Goal: Task Accomplishment & Management: Complete application form

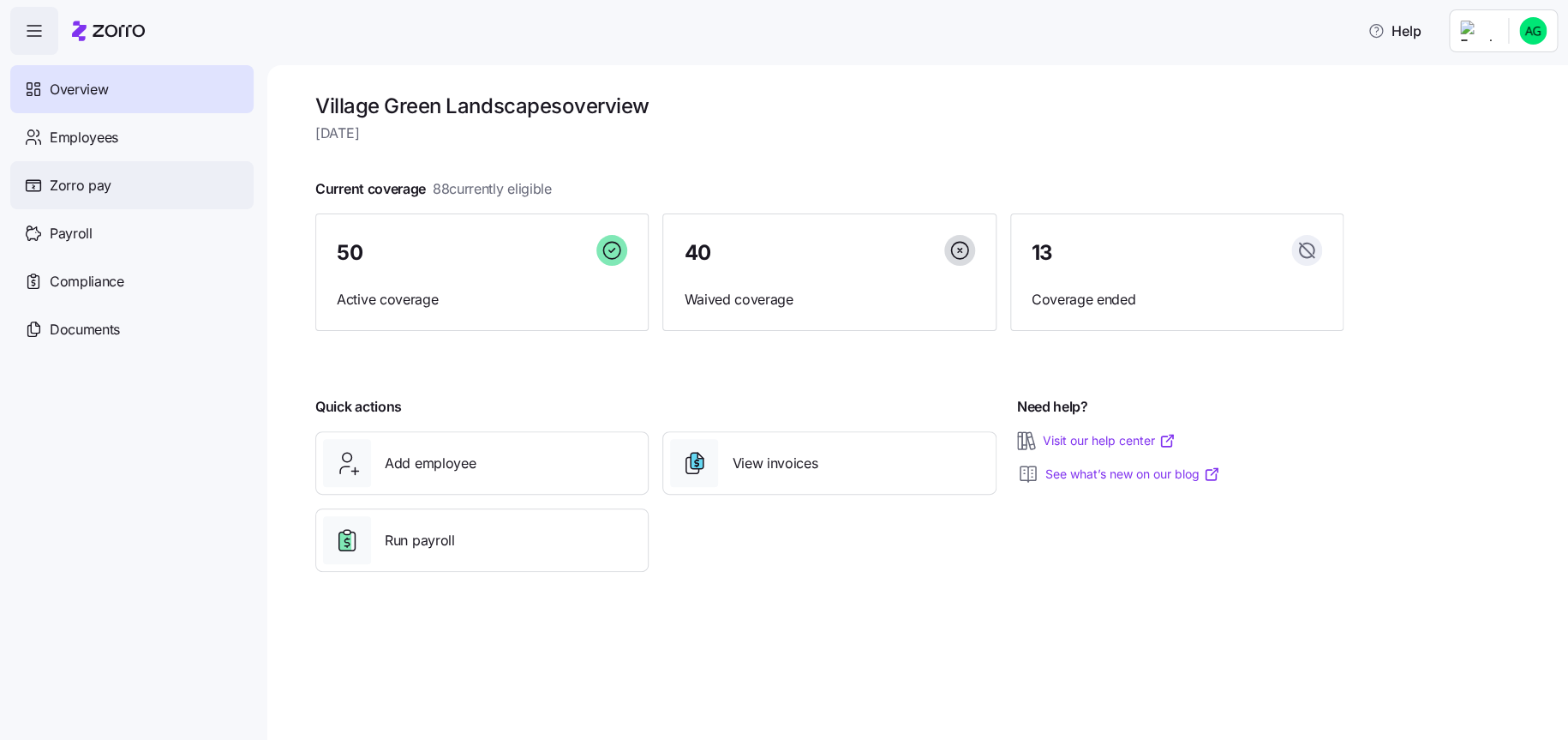
click at [96, 189] on span "Zorro pay" at bounding box center [80, 185] width 61 height 21
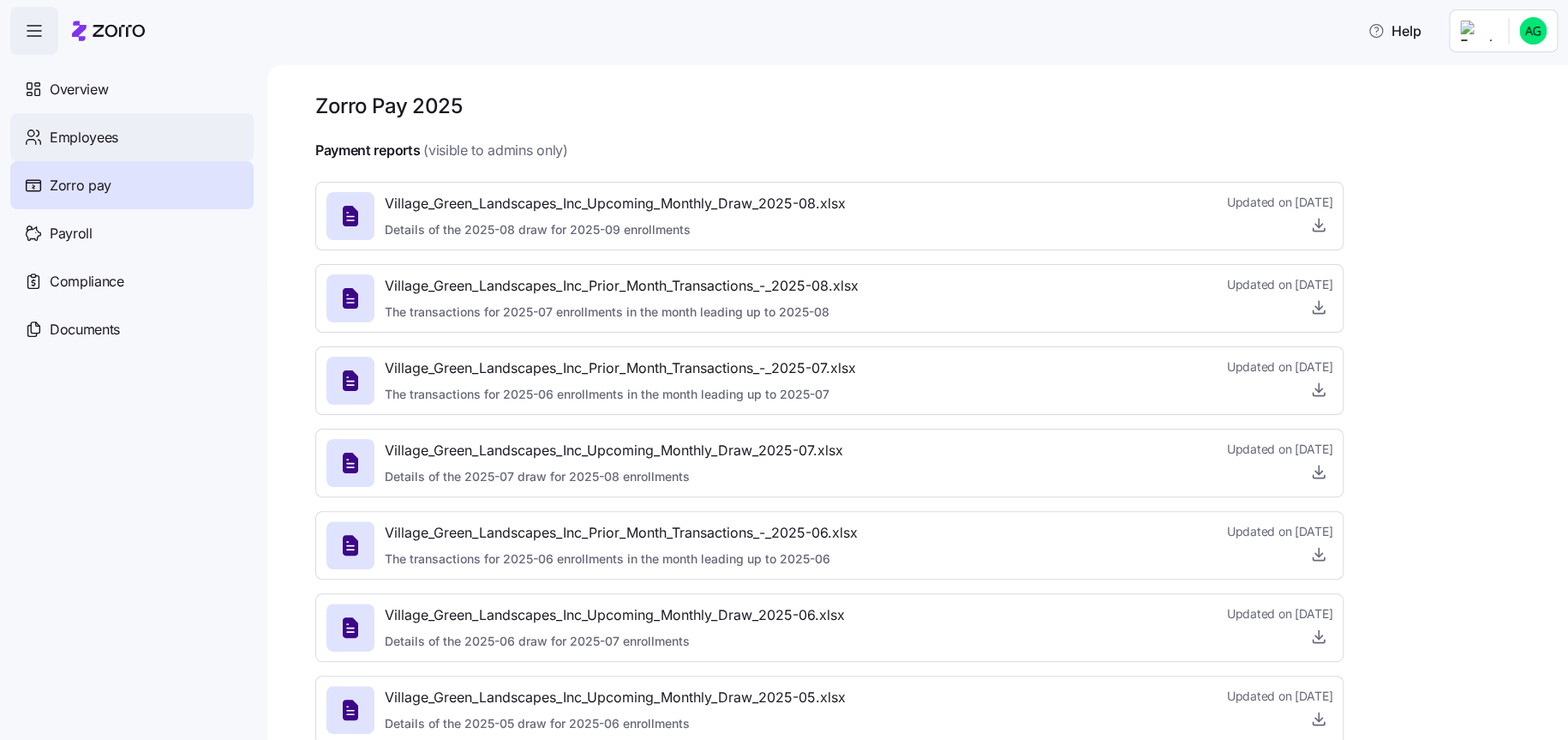
click at [154, 139] on div "Employees" at bounding box center [132, 137] width 243 height 48
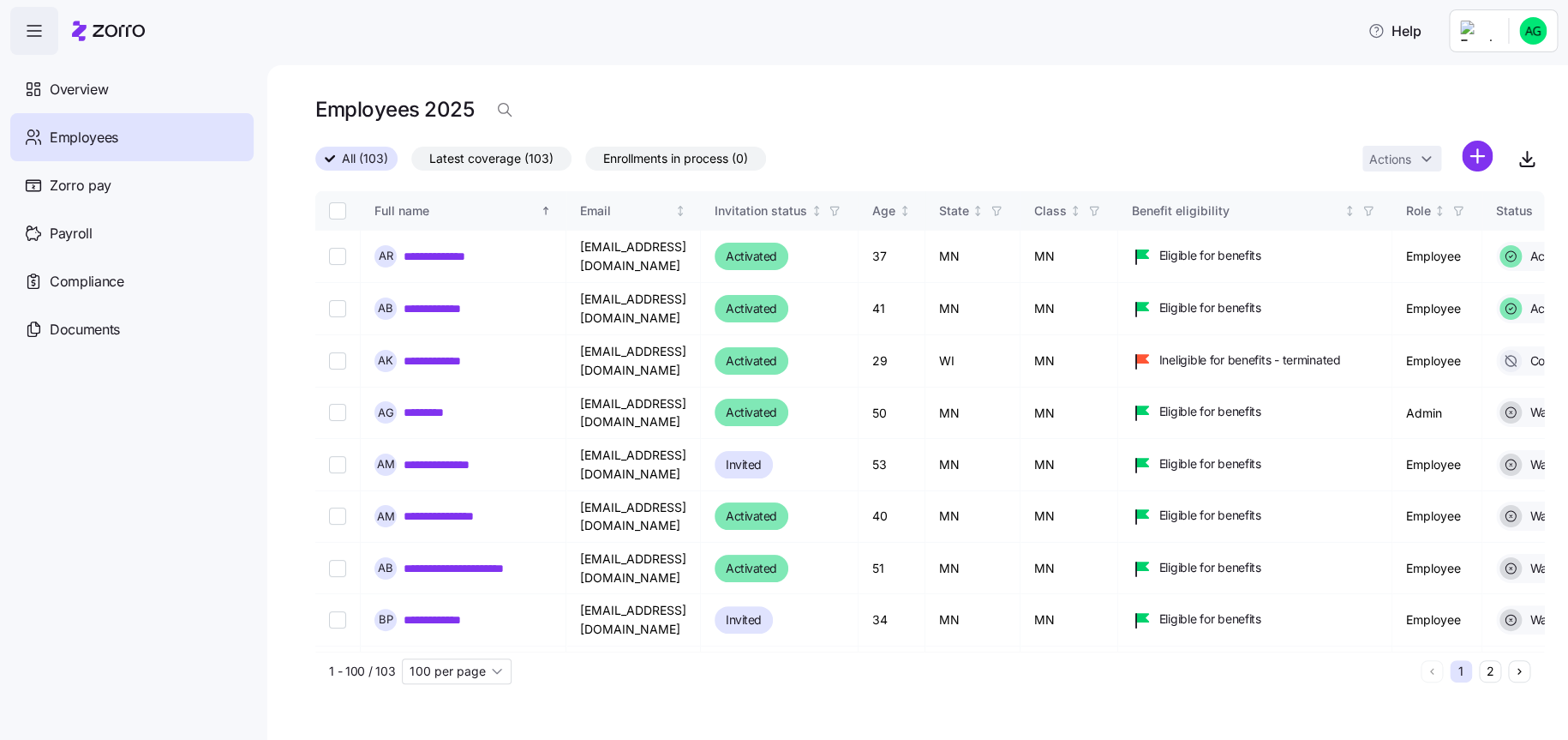
click at [1235, 126] on div "Employees 2025" at bounding box center [929, 109] width 1228 height 34
click at [1468, 153] on html "**********" at bounding box center [784, 365] width 1568 height 730
click at [1396, 225] on span "Add a new employee" at bounding box center [1421, 229] width 114 height 17
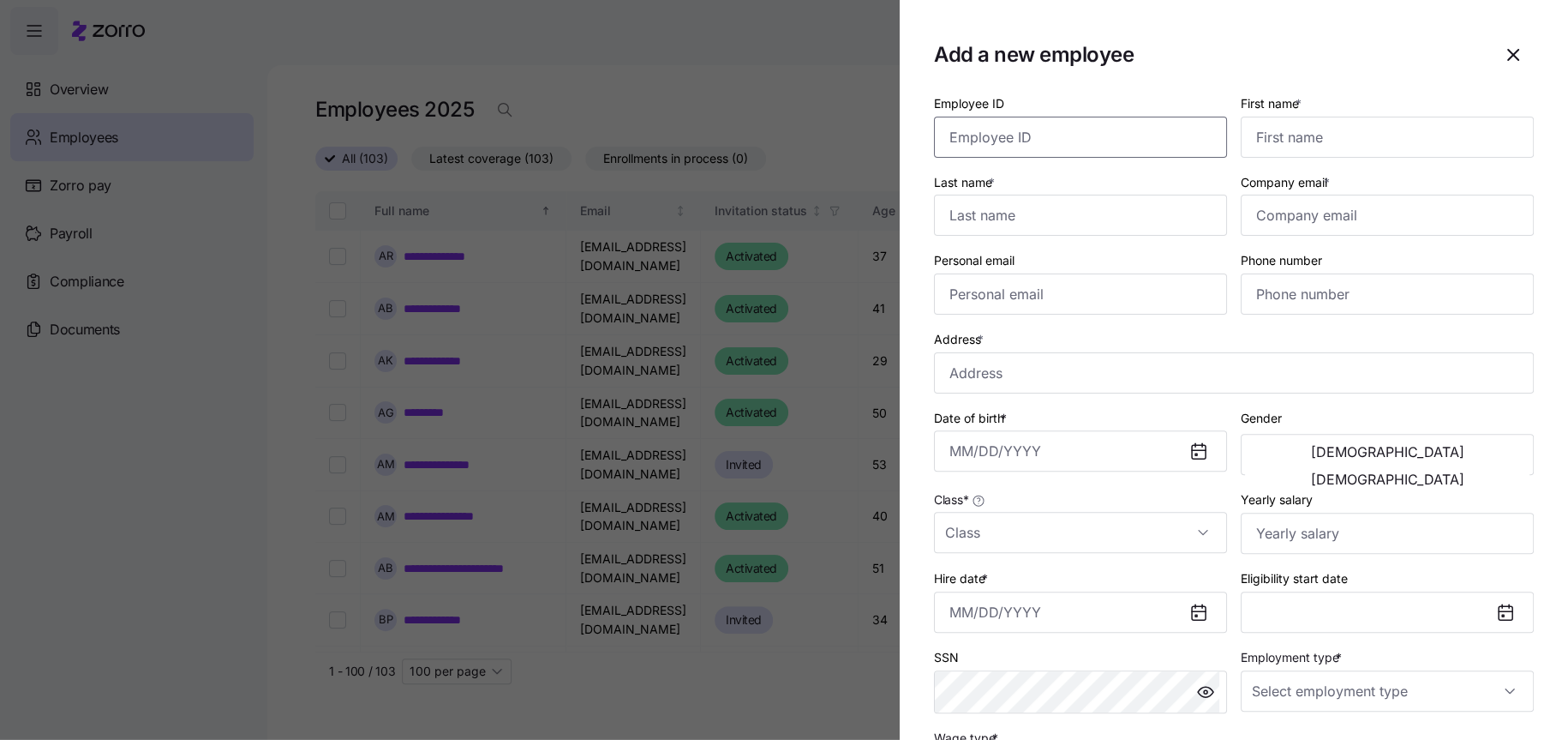
click at [1051, 140] on input "Employee ID" at bounding box center [1080, 136] width 293 height 41
type input "92283"
type input "[PERSON_NAME]"
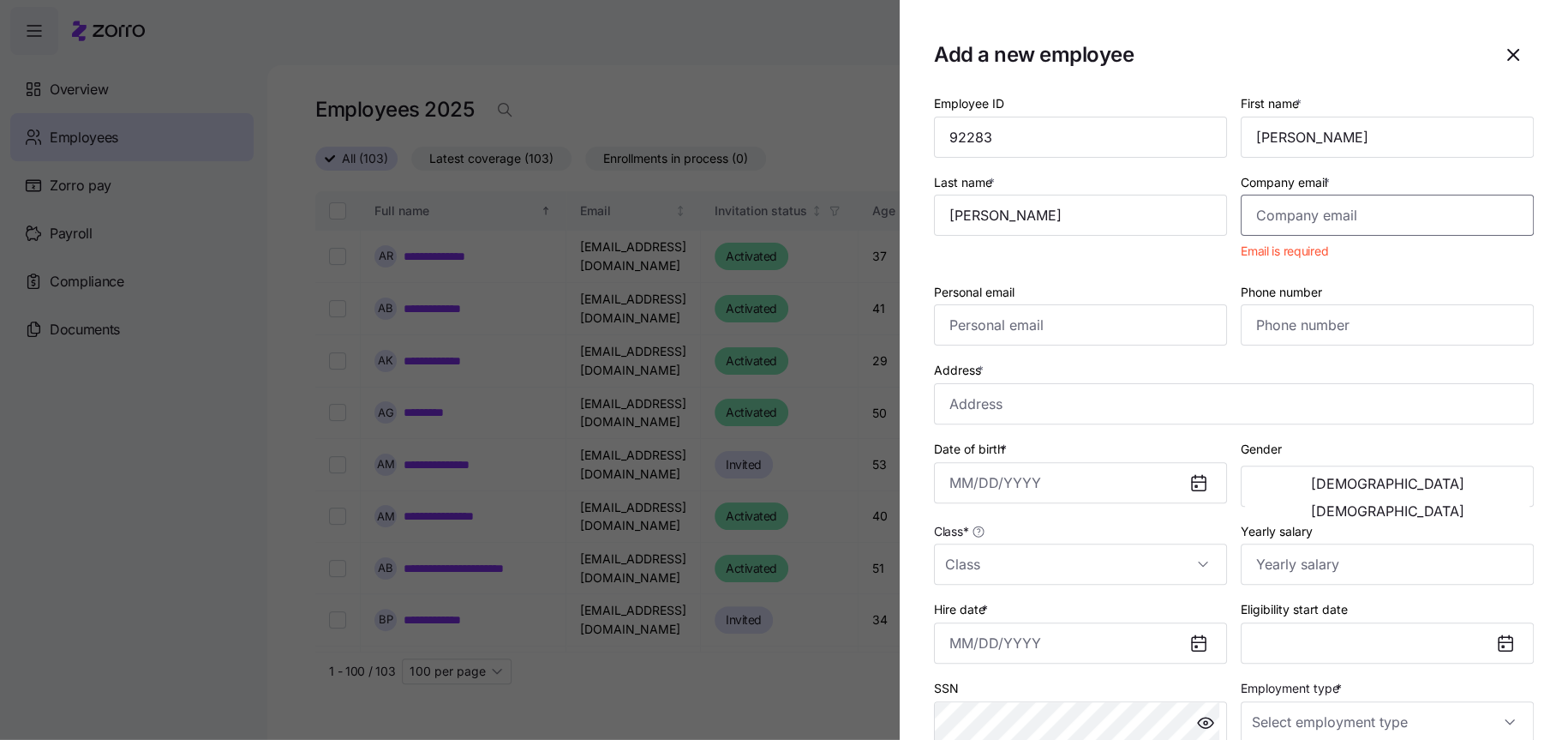
paste input "[EMAIL_ADDRESS][DOMAIN_NAME]"
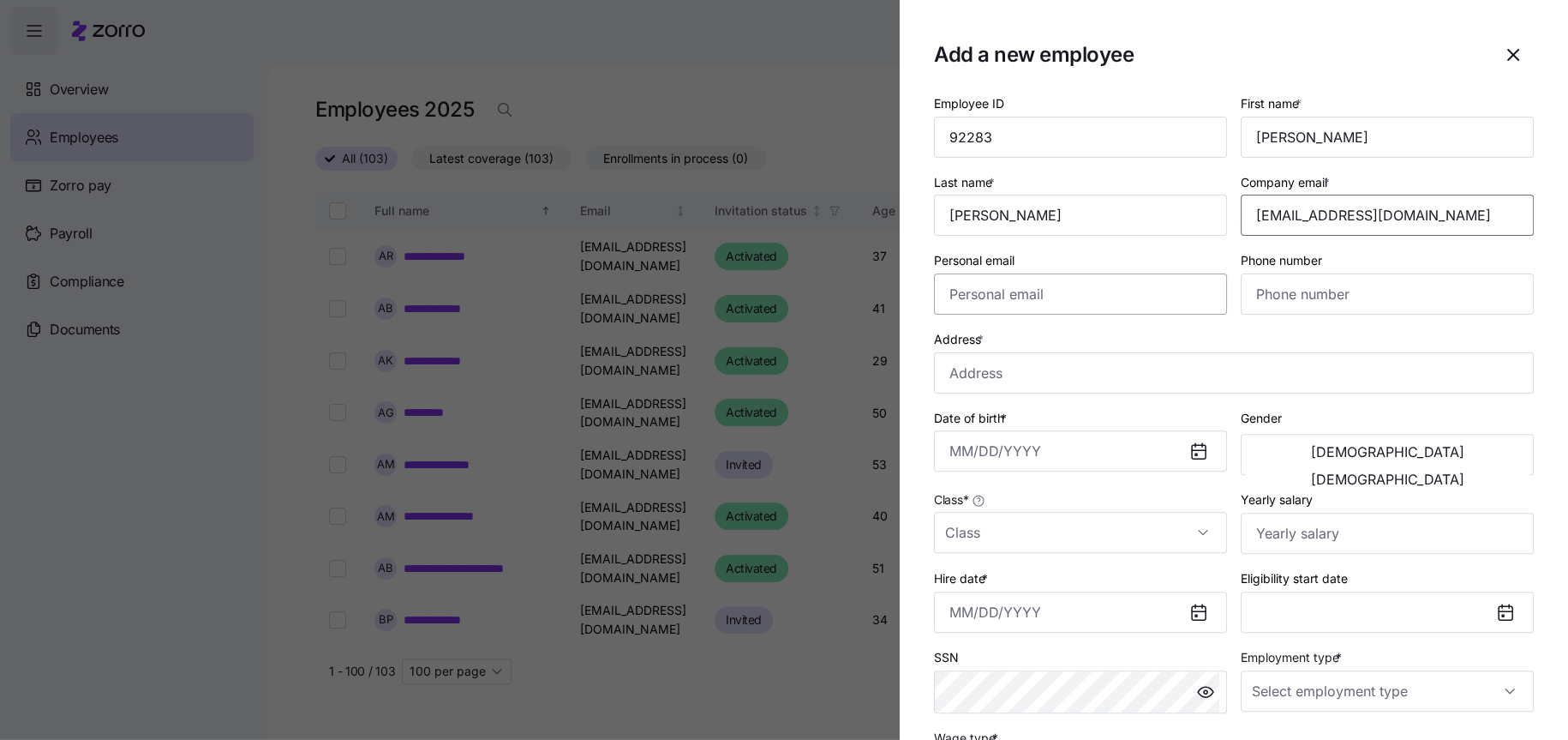
type input "[EMAIL_ADDRESS][DOMAIN_NAME]"
click at [1054, 286] on input "Personal email" at bounding box center [1080, 294] width 293 height 41
paste input "[EMAIL_ADDRESS][DOMAIN_NAME]"
type input "[EMAIL_ADDRESS][DOMAIN_NAME]"
click at [1318, 300] on input "Phone number" at bounding box center [1387, 294] width 293 height 41
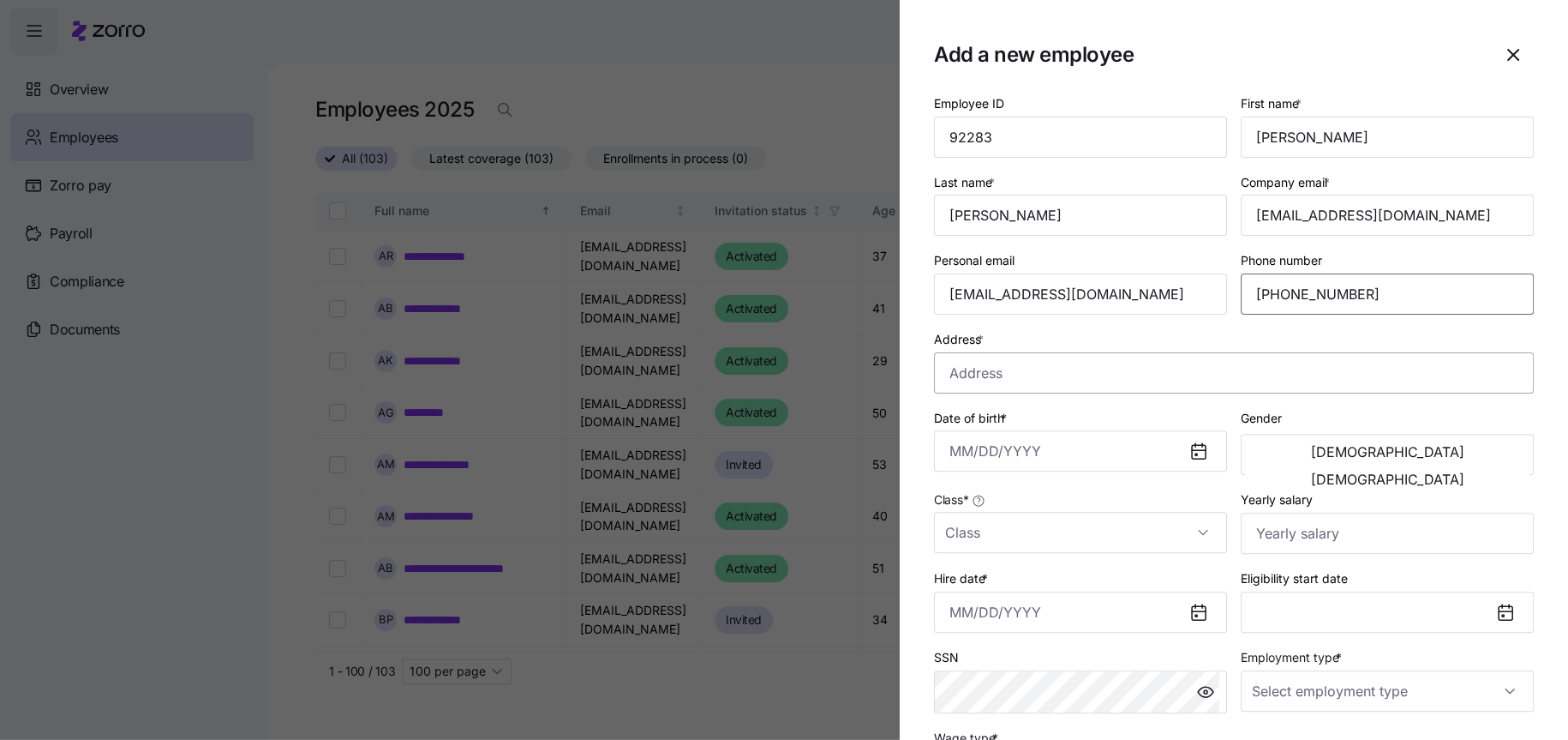
type input "[PHONE_NUMBER]"
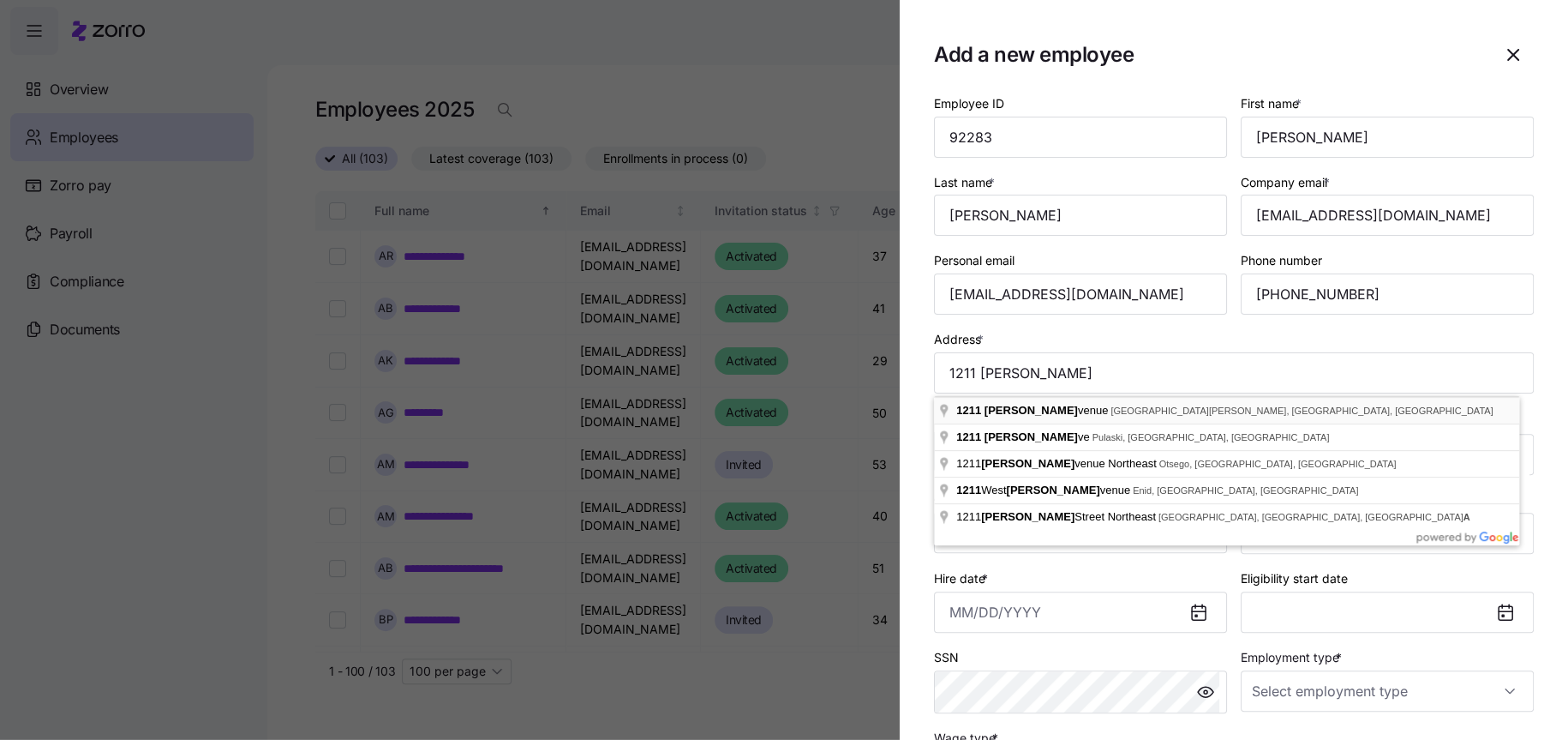
type input "[STREET_ADDRESS][PERSON_NAME][PERSON_NAME]"
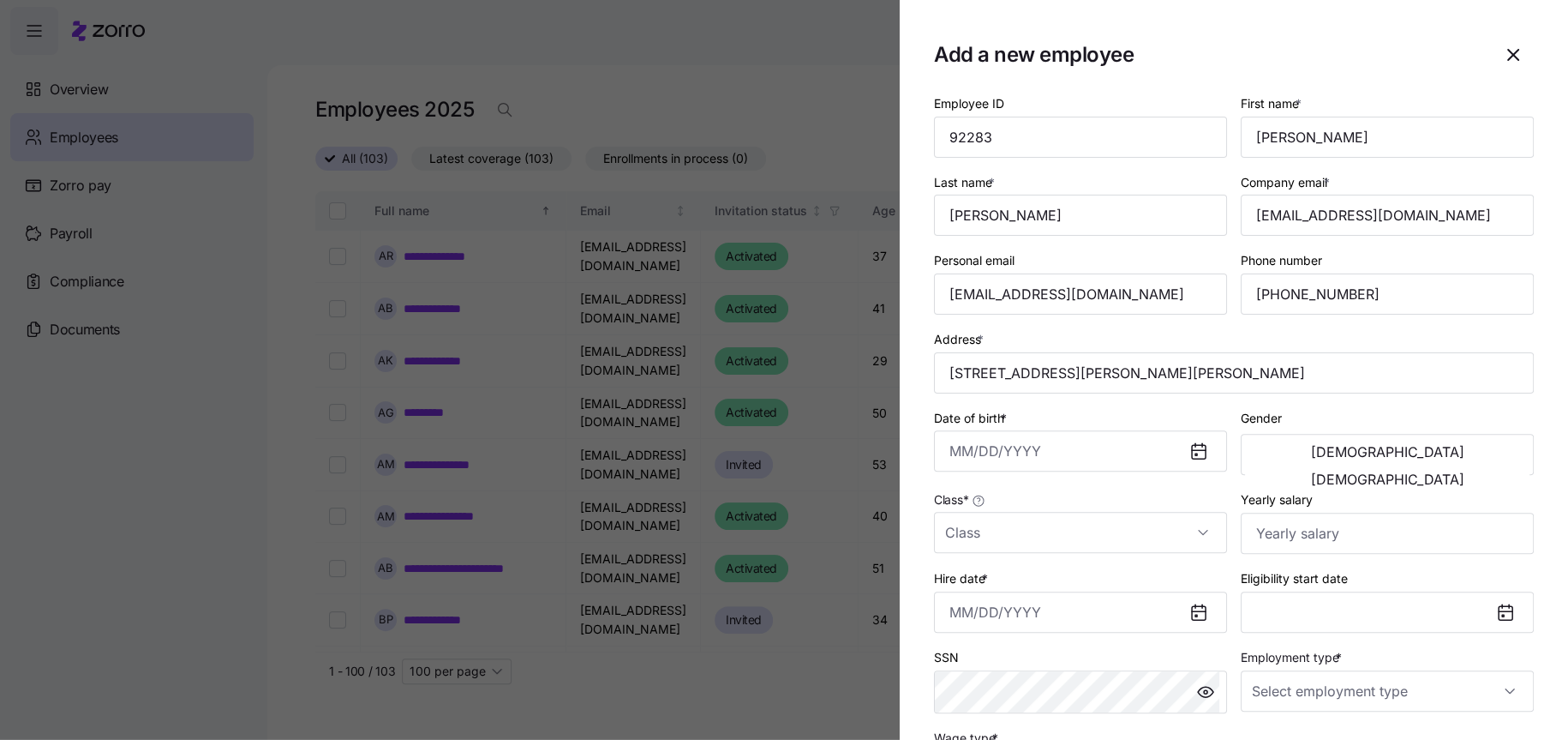
click at [1104, 428] on div "Date of birth *" at bounding box center [1080, 440] width 293 height 65
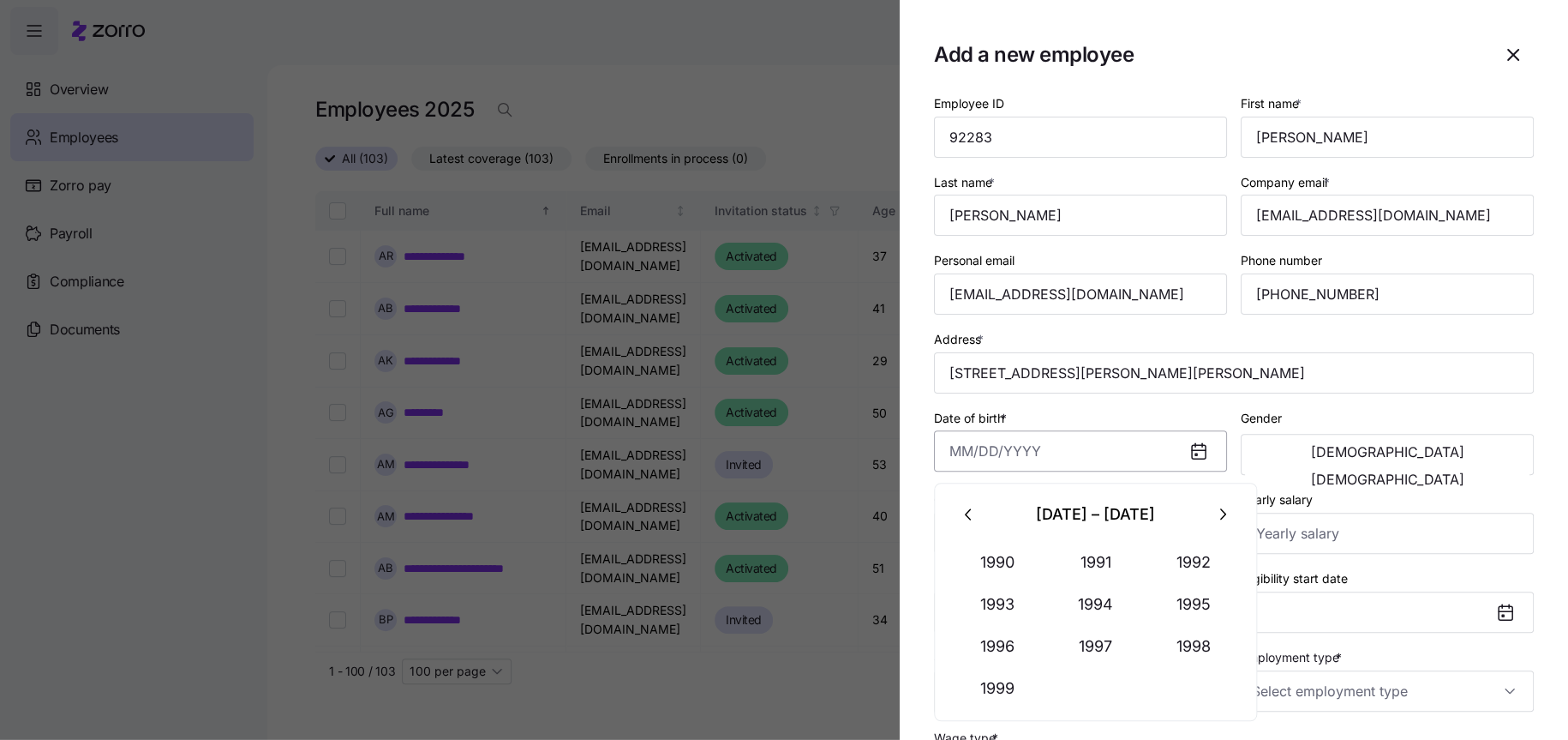
click at [1087, 472] on input "Date of birth *" at bounding box center [1080, 451] width 293 height 41
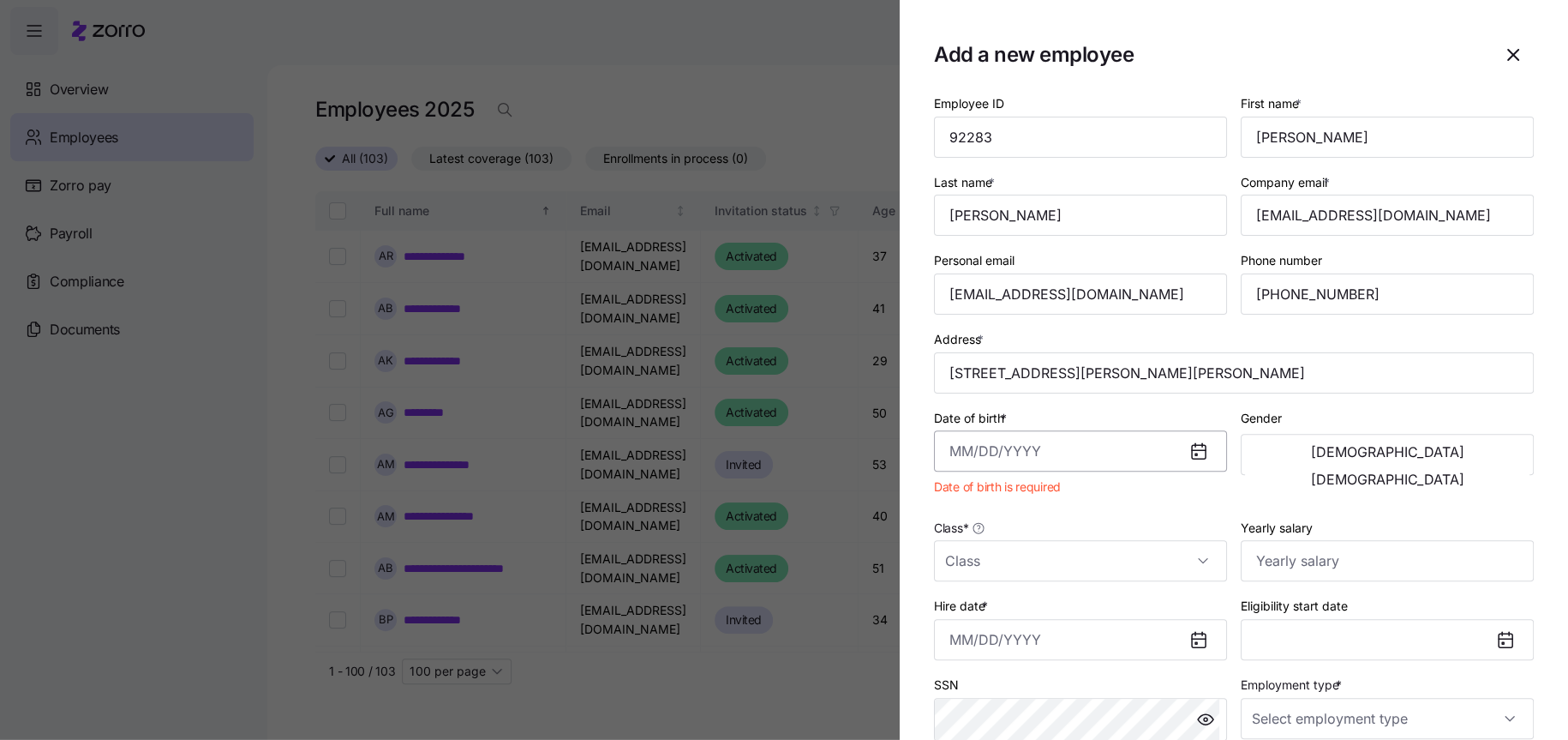
click at [1042, 442] on input "Date of birth *" at bounding box center [1080, 451] width 293 height 41
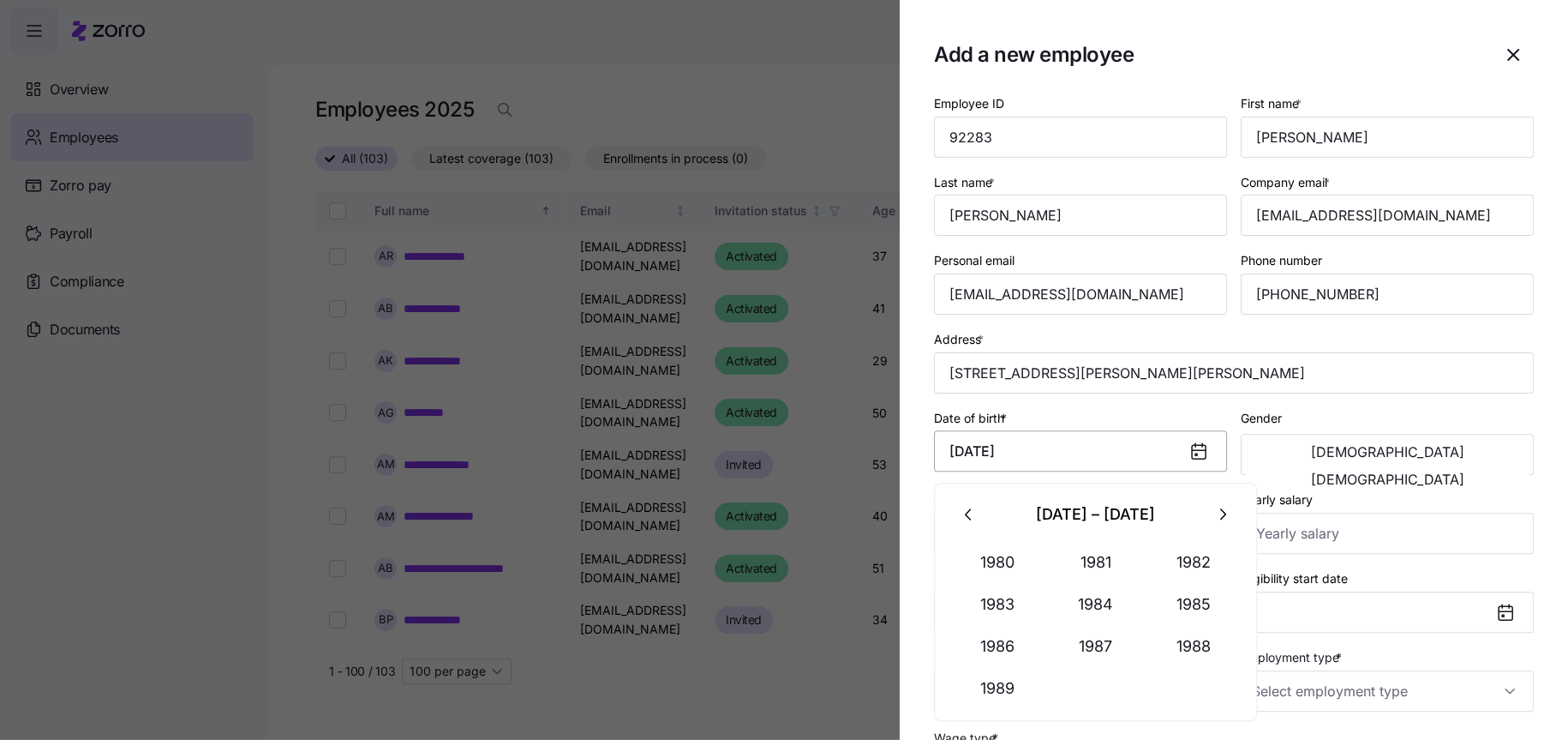
type input "[DATE]"
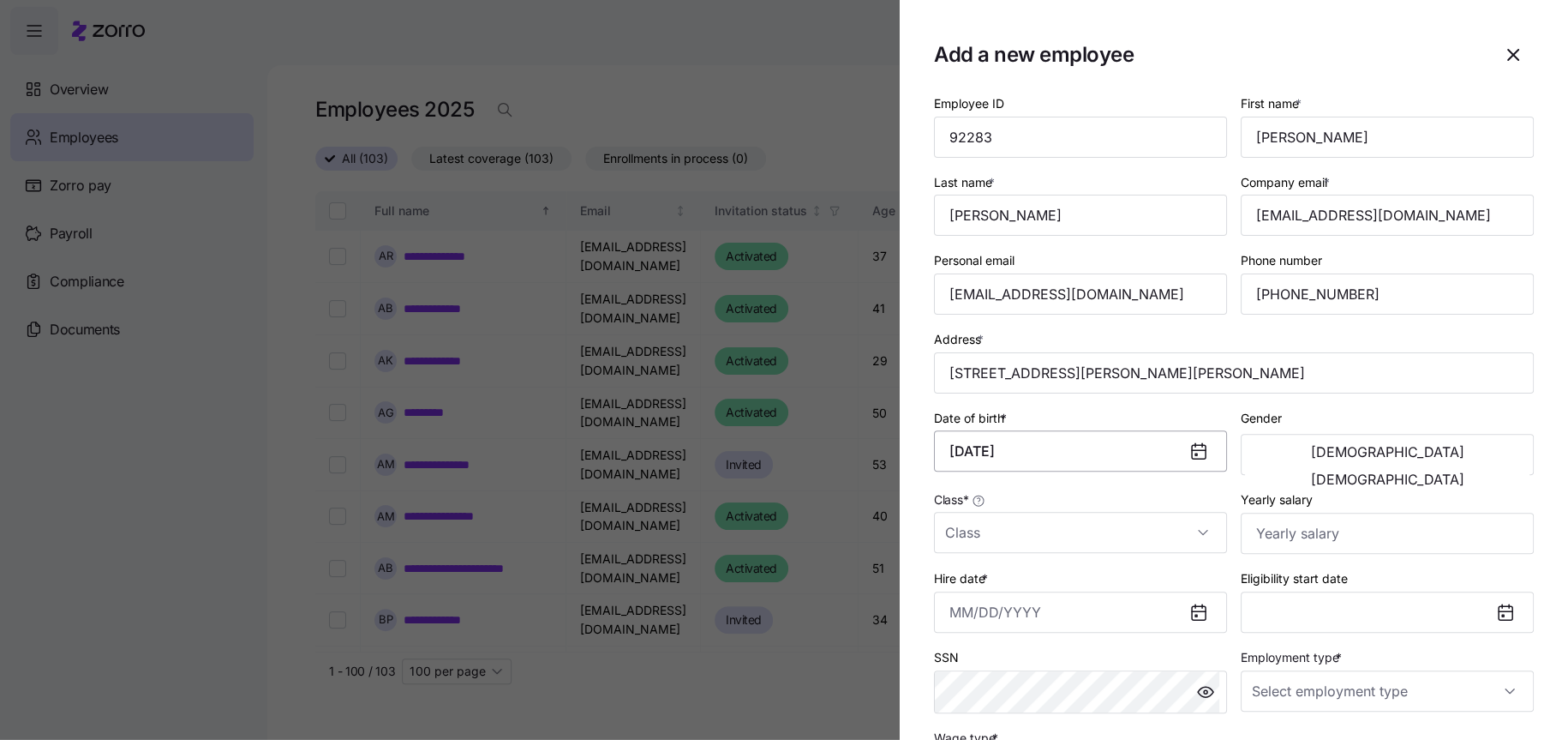
click at [1245, 438] on button "[DEMOGRAPHIC_DATA]" at bounding box center [1387, 452] width 285 height 27
drag, startPoint x: 1089, startPoint y: 514, endPoint x: 1088, endPoint y: 530, distance: 16.0
click at [1089, 524] on div "Class *" at bounding box center [1080, 521] width 293 height 64
click at [1088, 531] on input "Class *" at bounding box center [1080, 532] width 293 height 41
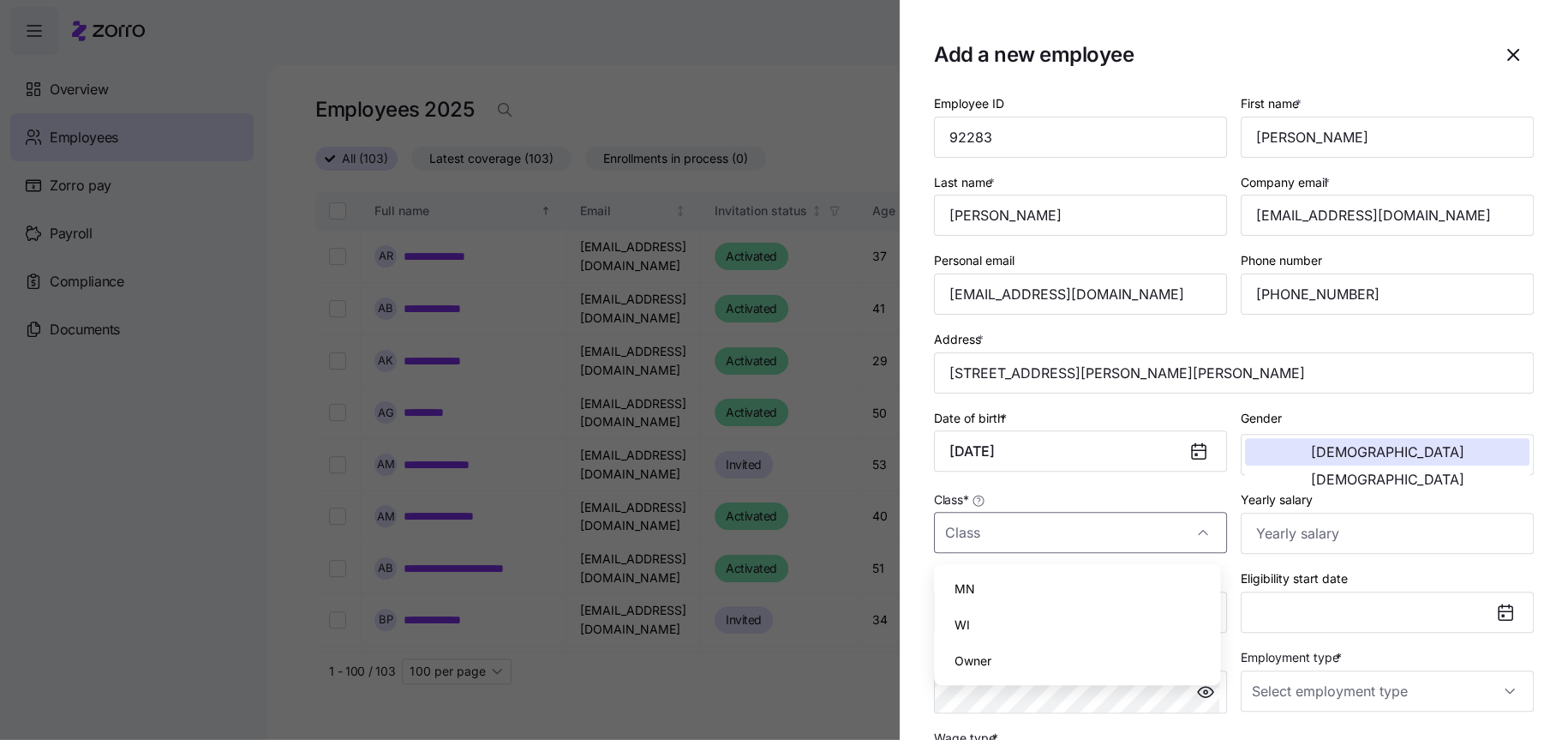
click at [1031, 585] on div "MN" at bounding box center [1077, 588] width 273 height 36
type input "MN"
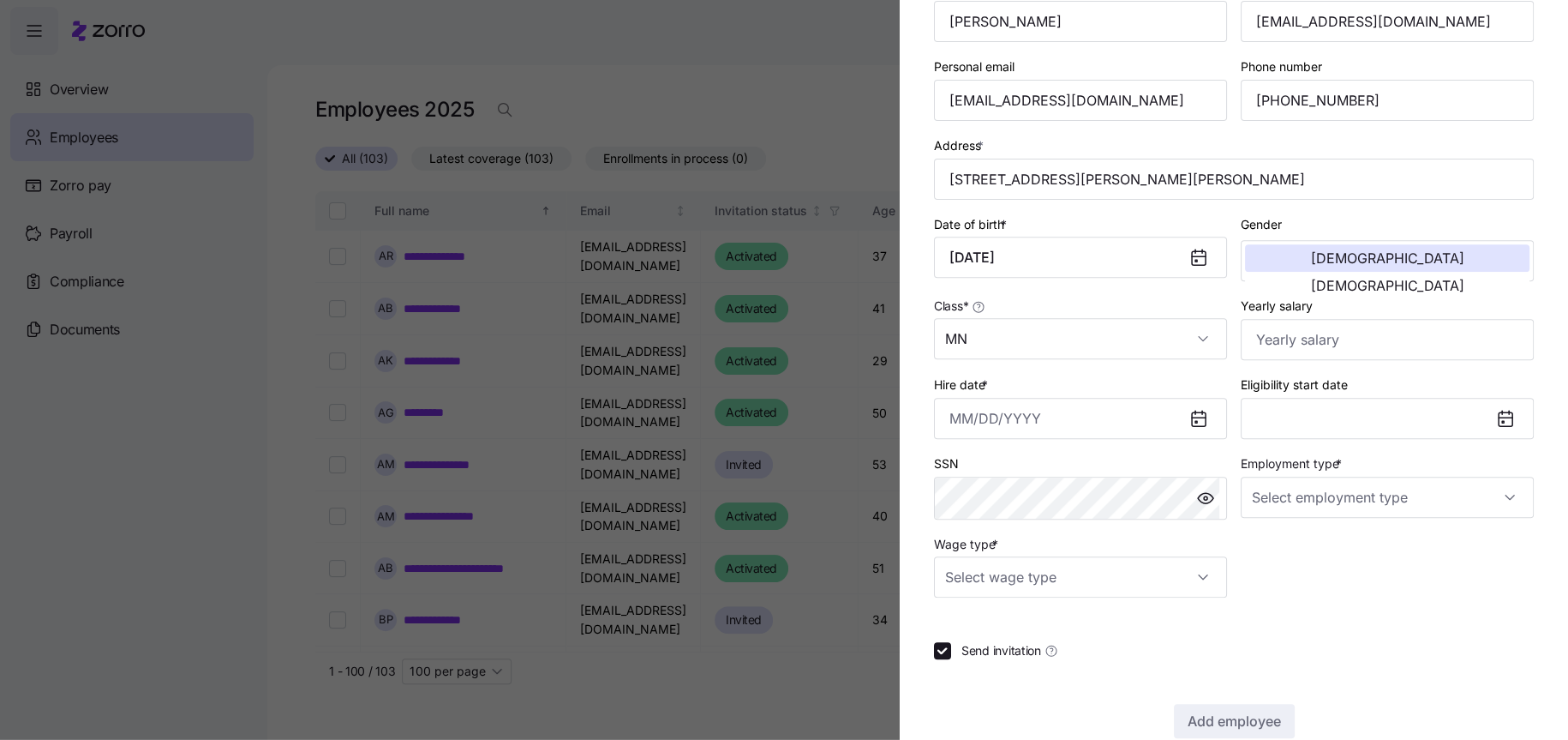
scroll to position [233, 0]
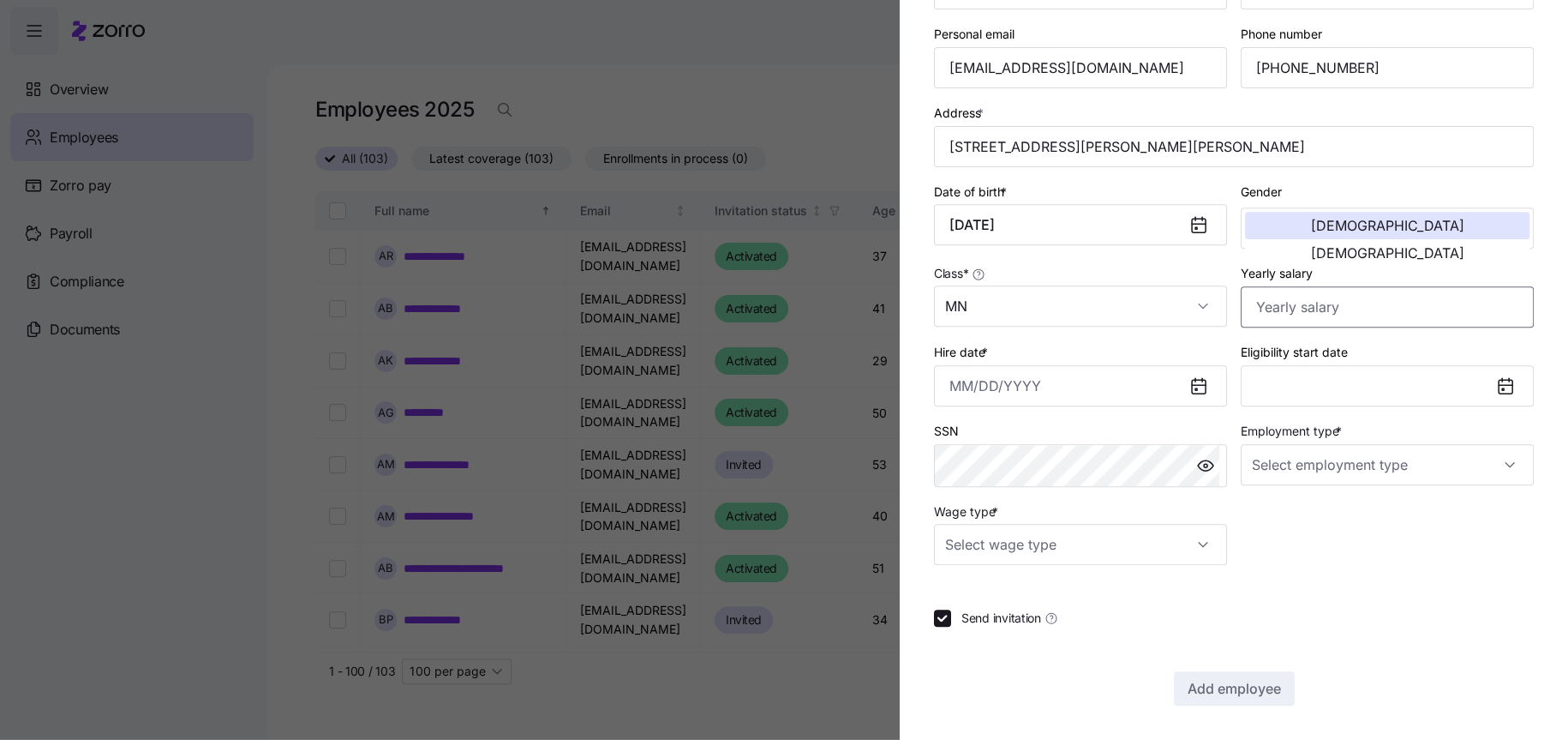
click at [1297, 313] on input "Yearly salary" at bounding box center [1387, 307] width 293 height 41
click at [1133, 383] on input "Hire date *" at bounding box center [1080, 386] width 293 height 41
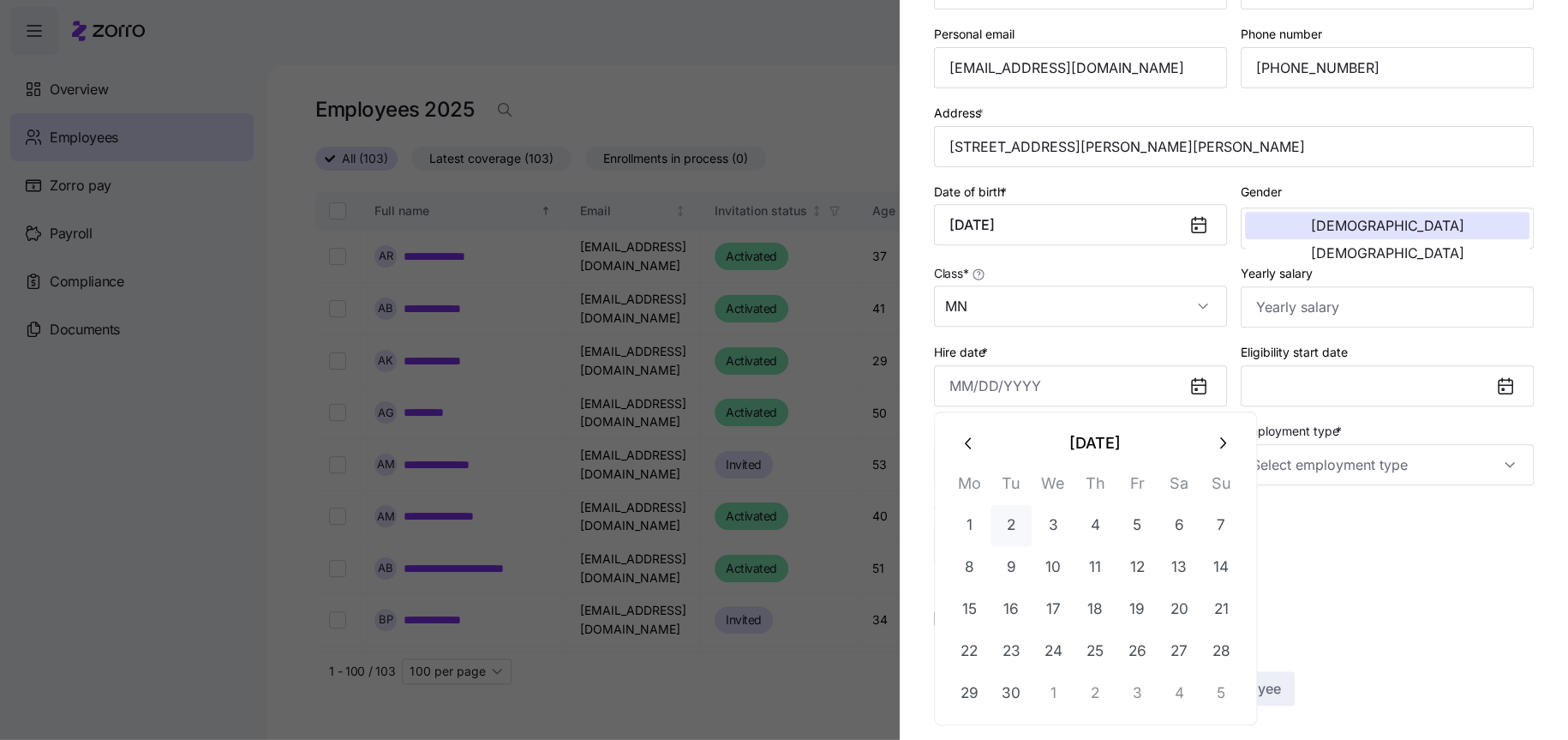
click at [1017, 522] on button "2" at bounding box center [1011, 525] width 41 height 41
type input "[DATE]"
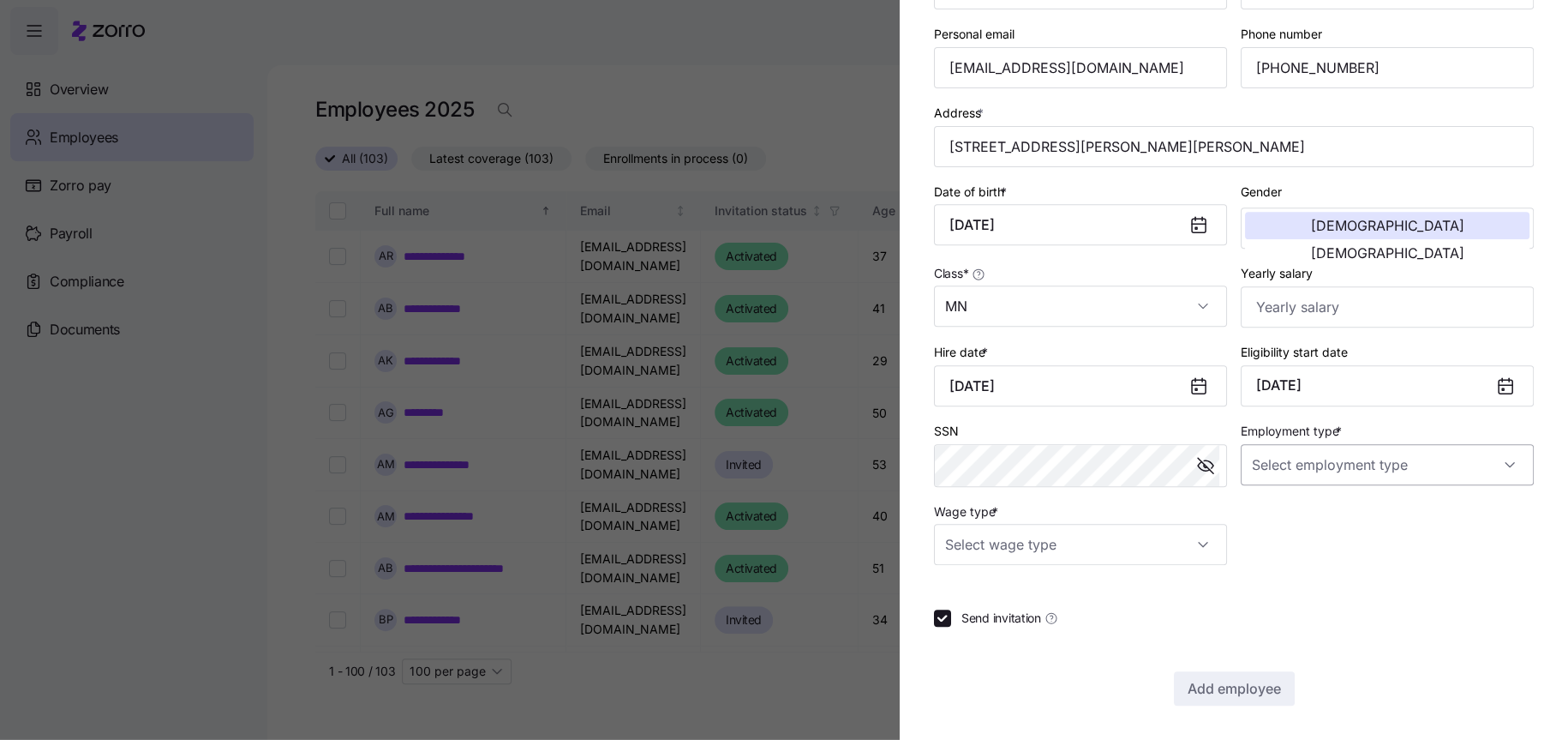
click at [1322, 462] on input "Employment type *" at bounding box center [1387, 464] width 293 height 41
click at [1303, 513] on span "Full Time" at bounding box center [1279, 516] width 49 height 19
type input "Full Time"
click at [1152, 543] on input "Wage type *" at bounding box center [1080, 544] width 293 height 41
click at [1066, 626] on div "Hourly" at bounding box center [1077, 632] width 273 height 36
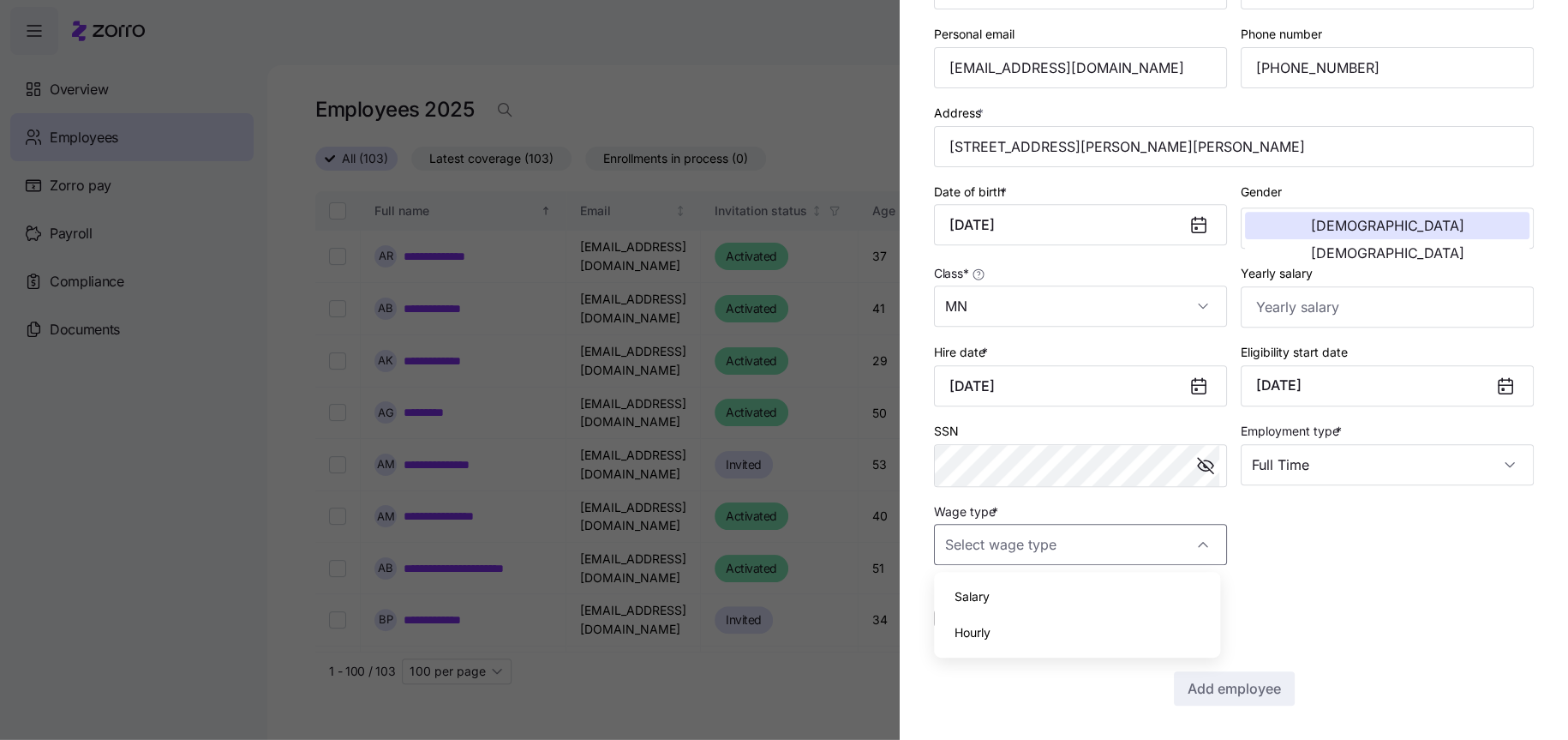
type input "Hourly"
click at [1322, 586] on div at bounding box center [1233, 587] width 600 height 17
click at [1246, 684] on span "Add employee" at bounding box center [1234, 688] width 93 height 20
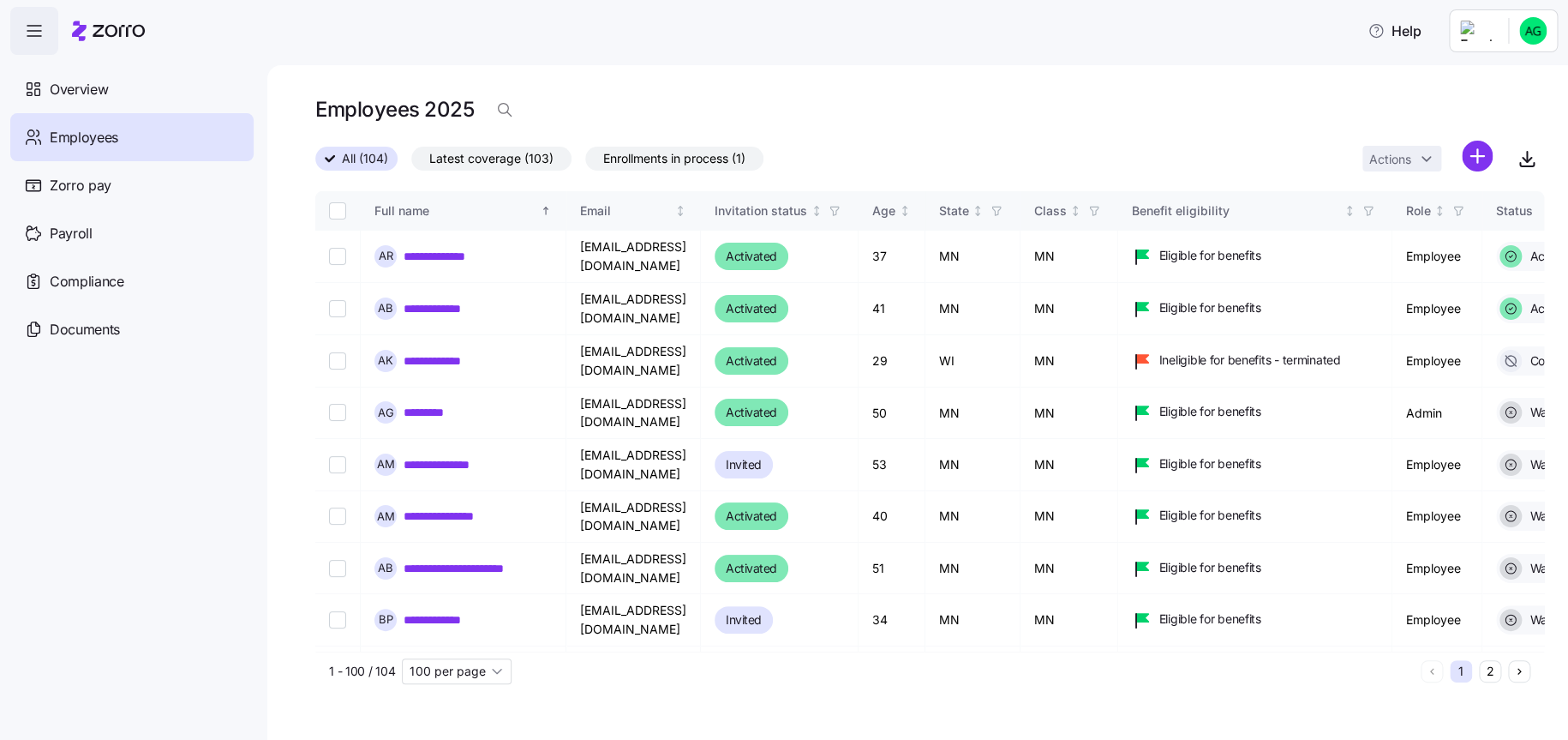
click at [875, 70] on div "**********" at bounding box center [917, 402] width 1301 height 675
click at [856, 102] on div "Employees 2025" at bounding box center [929, 109] width 1228 height 34
click at [1148, 100] on div "Employees 2025" at bounding box center [929, 109] width 1228 height 34
click at [1037, 139] on div "Employees 2025" at bounding box center [929, 116] width 1228 height 48
click at [801, 101] on div "Employees 2025" at bounding box center [929, 109] width 1228 height 34
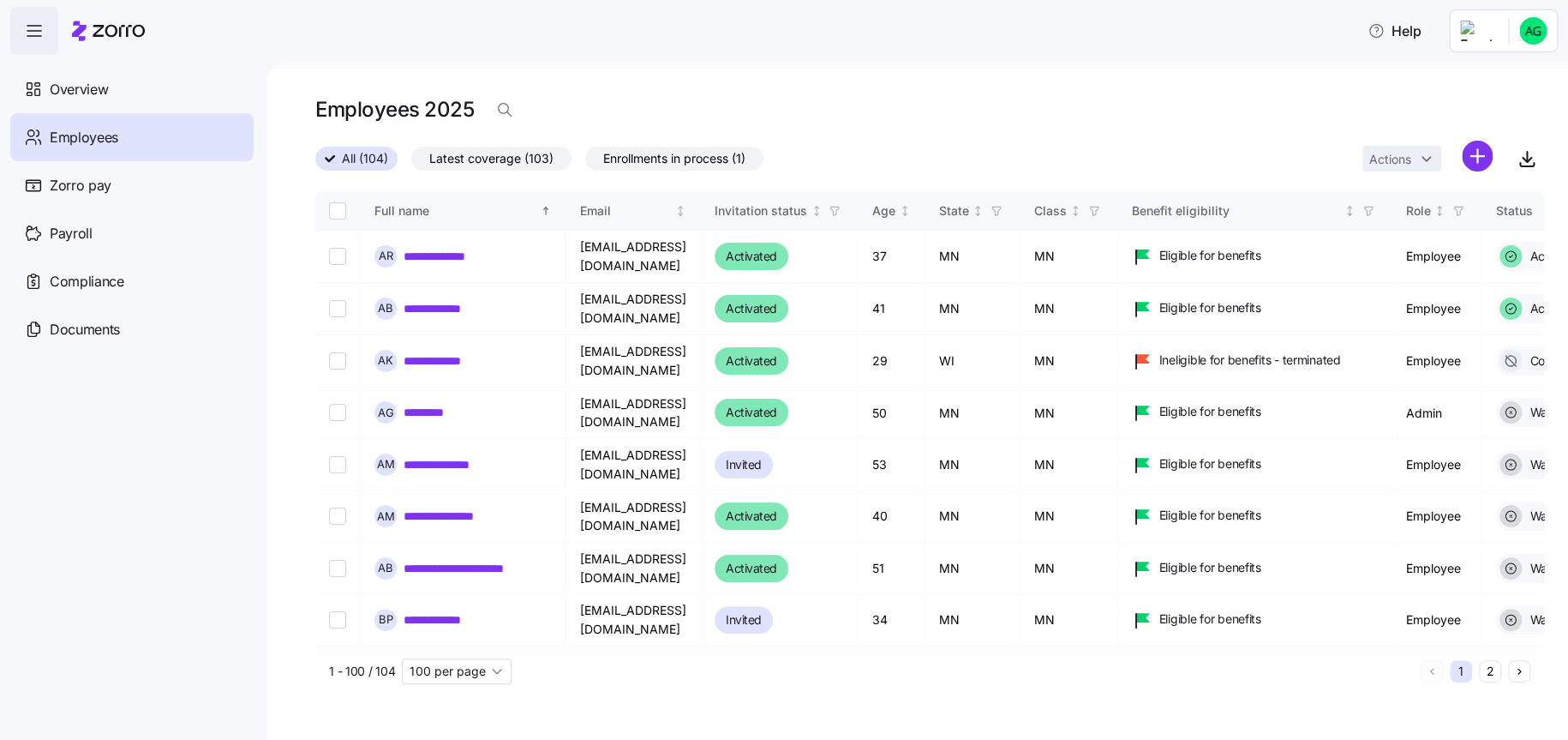
click at [829, 84] on div "**********" at bounding box center [917, 402] width 1301 height 675
click at [856, 104] on div "Employees 2025" at bounding box center [929, 109] width 1228 height 34
click at [643, 63] on main "**********" at bounding box center [784, 365] width 1568 height 730
click at [1000, 99] on div "Employees 2025" at bounding box center [929, 109] width 1228 height 34
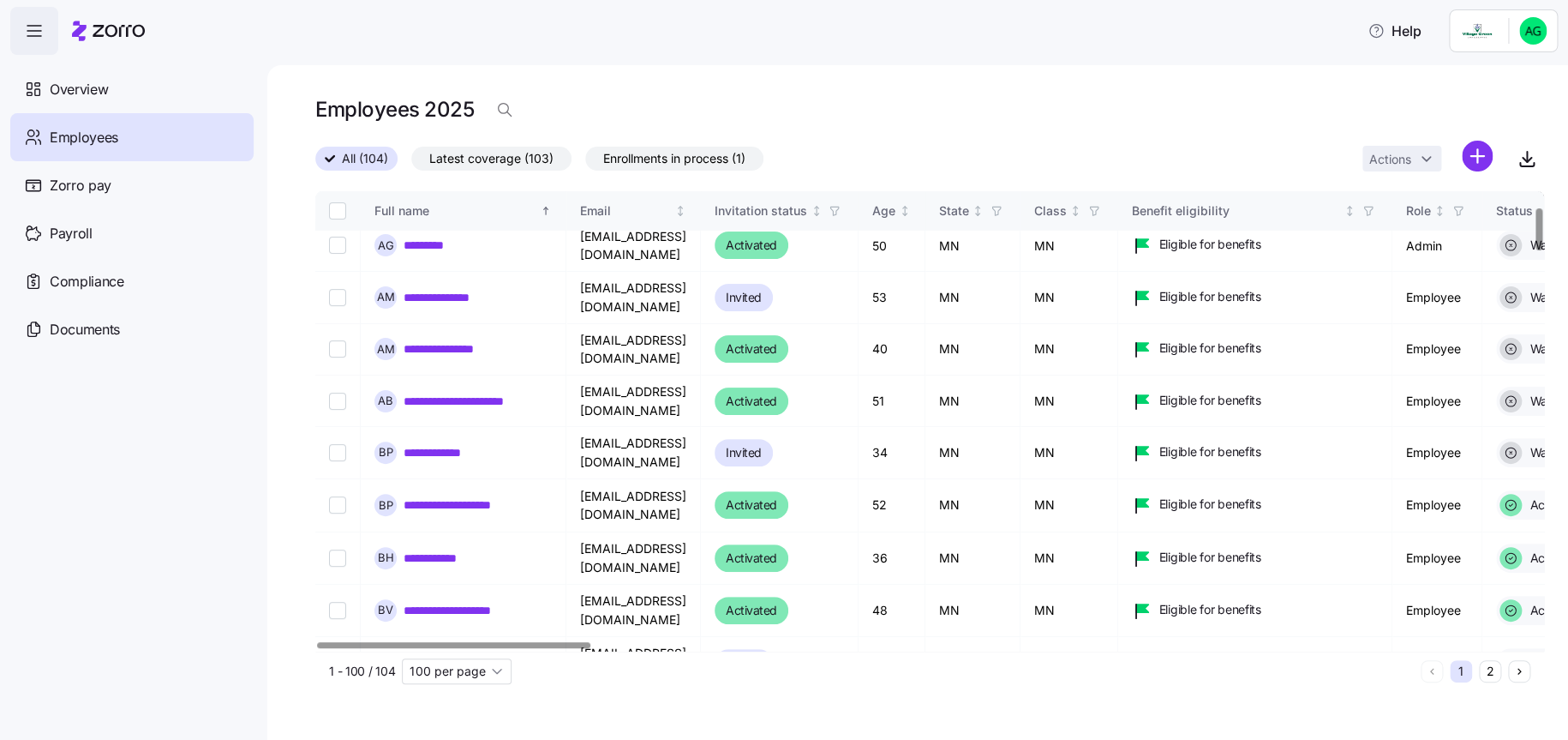
scroll to position [171, 0]
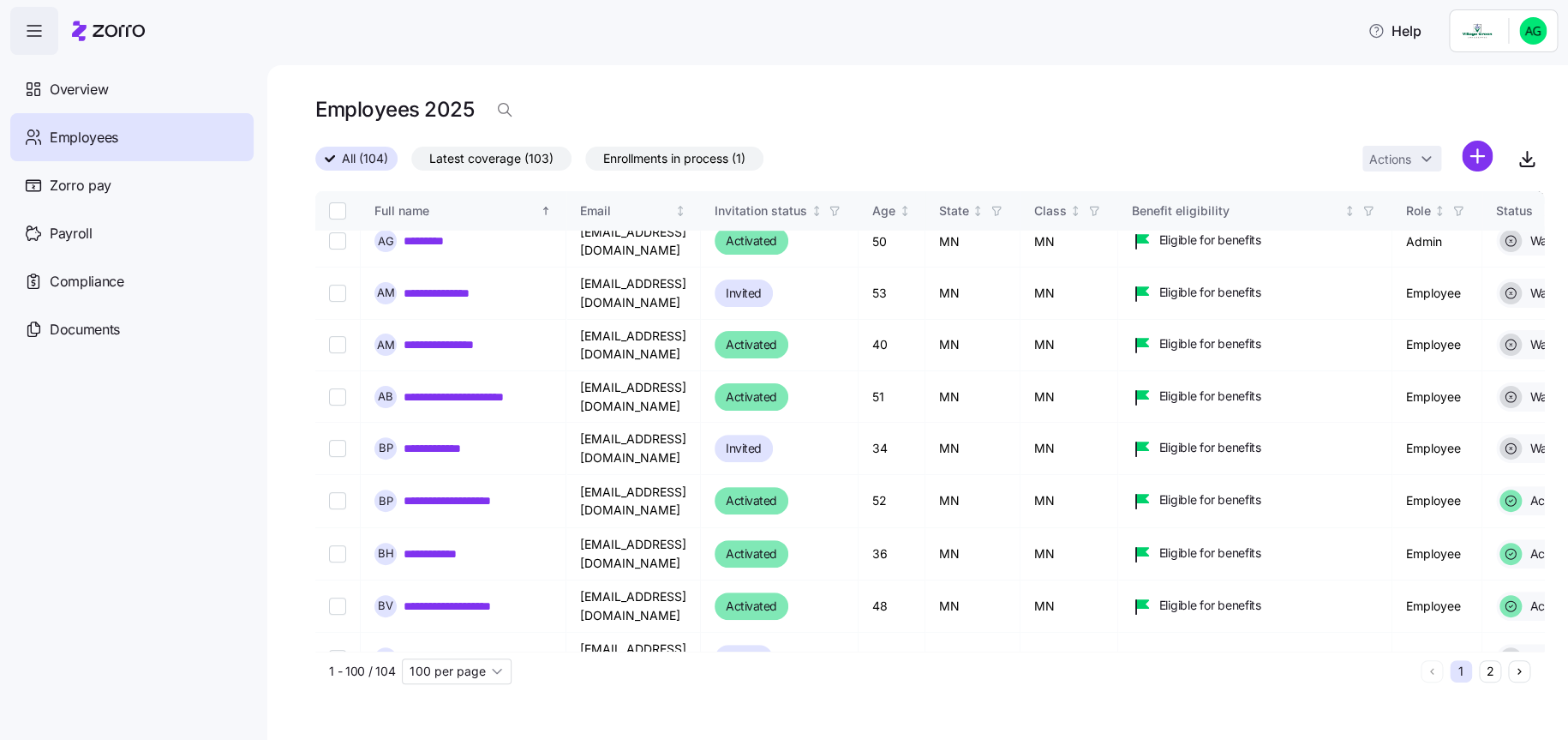
click at [1071, 107] on div "Employees 2025" at bounding box center [929, 109] width 1228 height 34
click at [889, 100] on div "Employees 2025" at bounding box center [929, 109] width 1228 height 34
click at [1007, 158] on div "All (104) Latest coverage (103) Enrollments in process (1) Actions" at bounding box center [929, 159] width 1228 height 37
drag, startPoint x: 1011, startPoint y: 112, endPoint x: 1079, endPoint y: 150, distance: 77.9
click at [1011, 114] on div "Employees 2025" at bounding box center [929, 109] width 1228 height 34
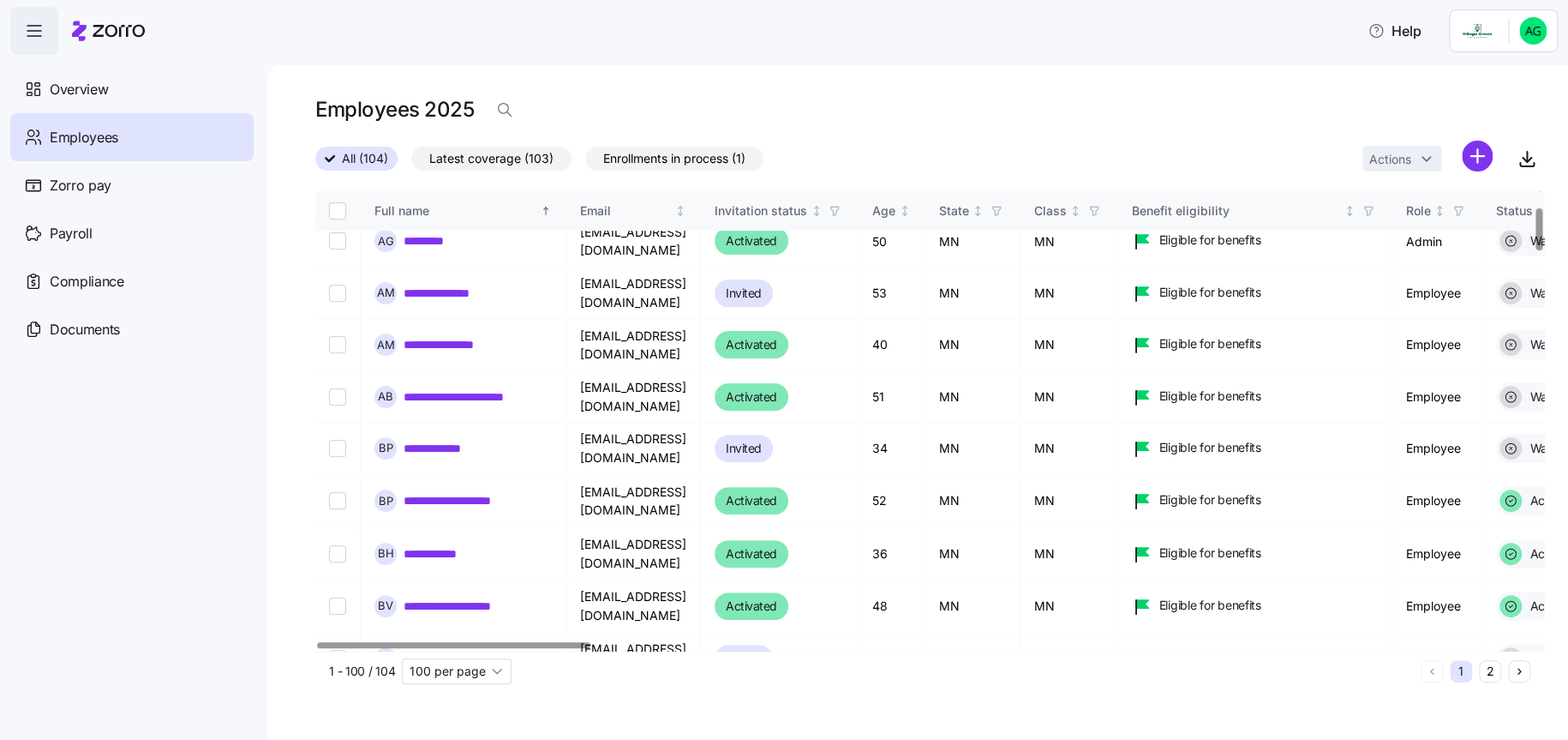
click at [816, 80] on div "**********" at bounding box center [917, 402] width 1301 height 675
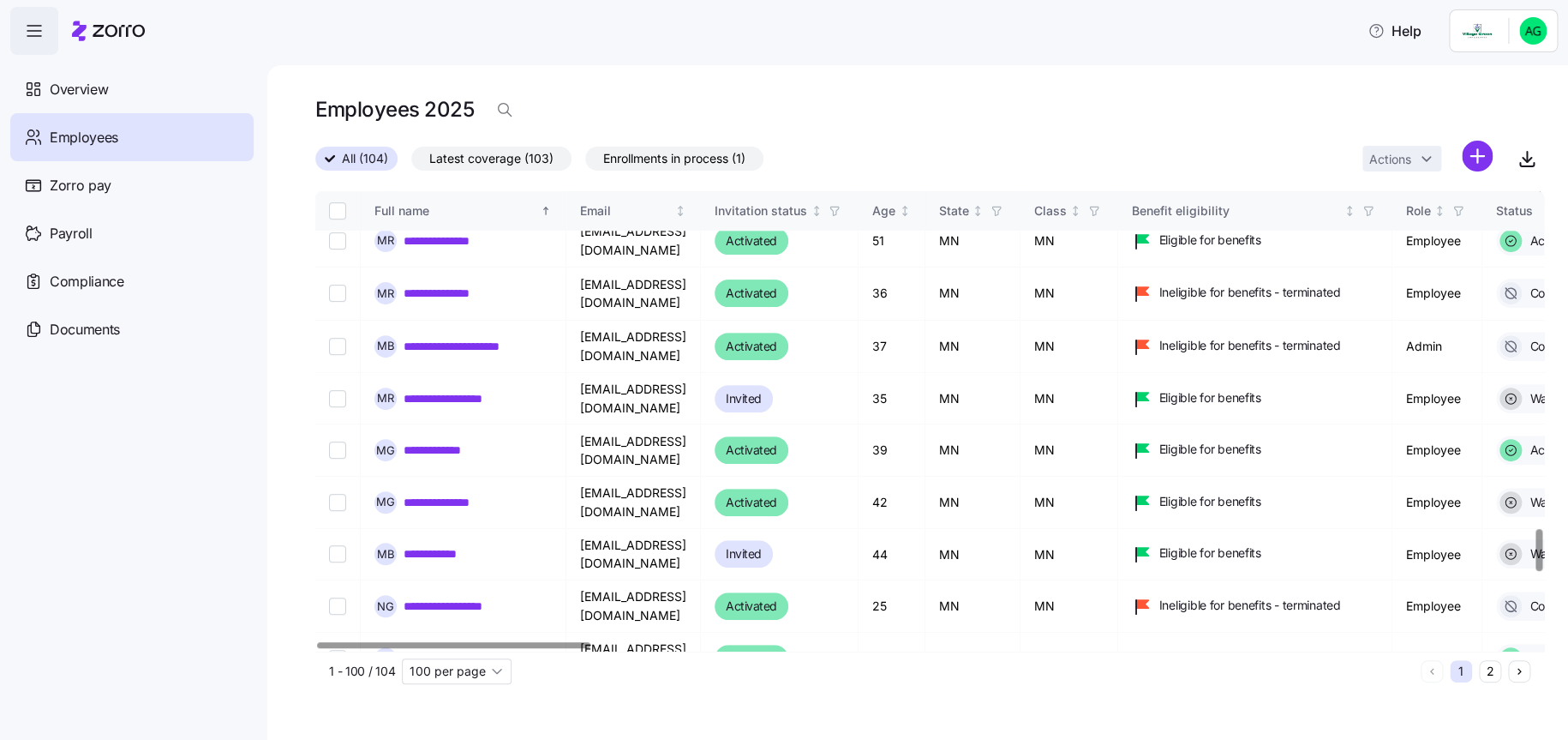
scroll to position [4201, 0]
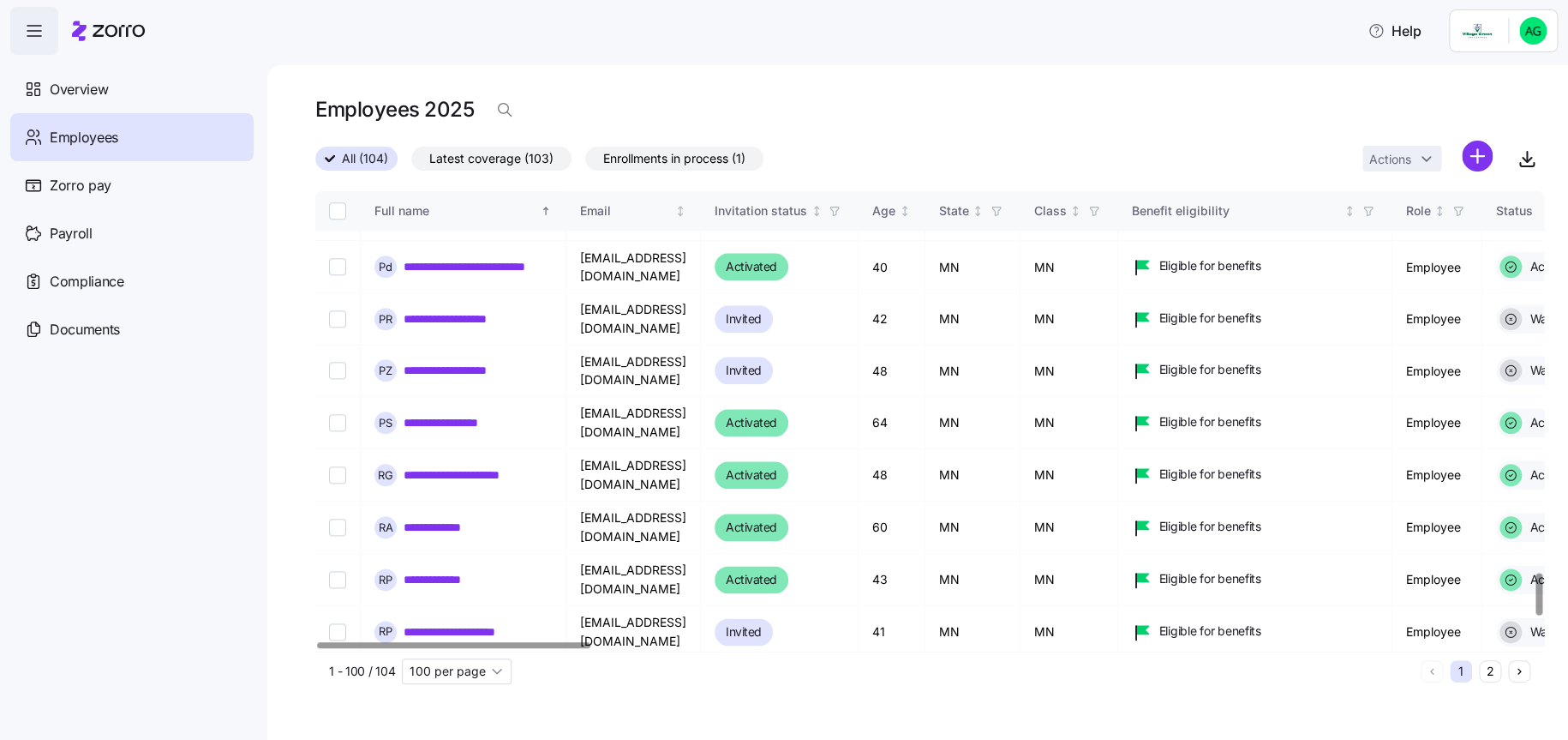
drag, startPoint x: 470, startPoint y: 530, endPoint x: 373, endPoint y: 266, distance: 281.3
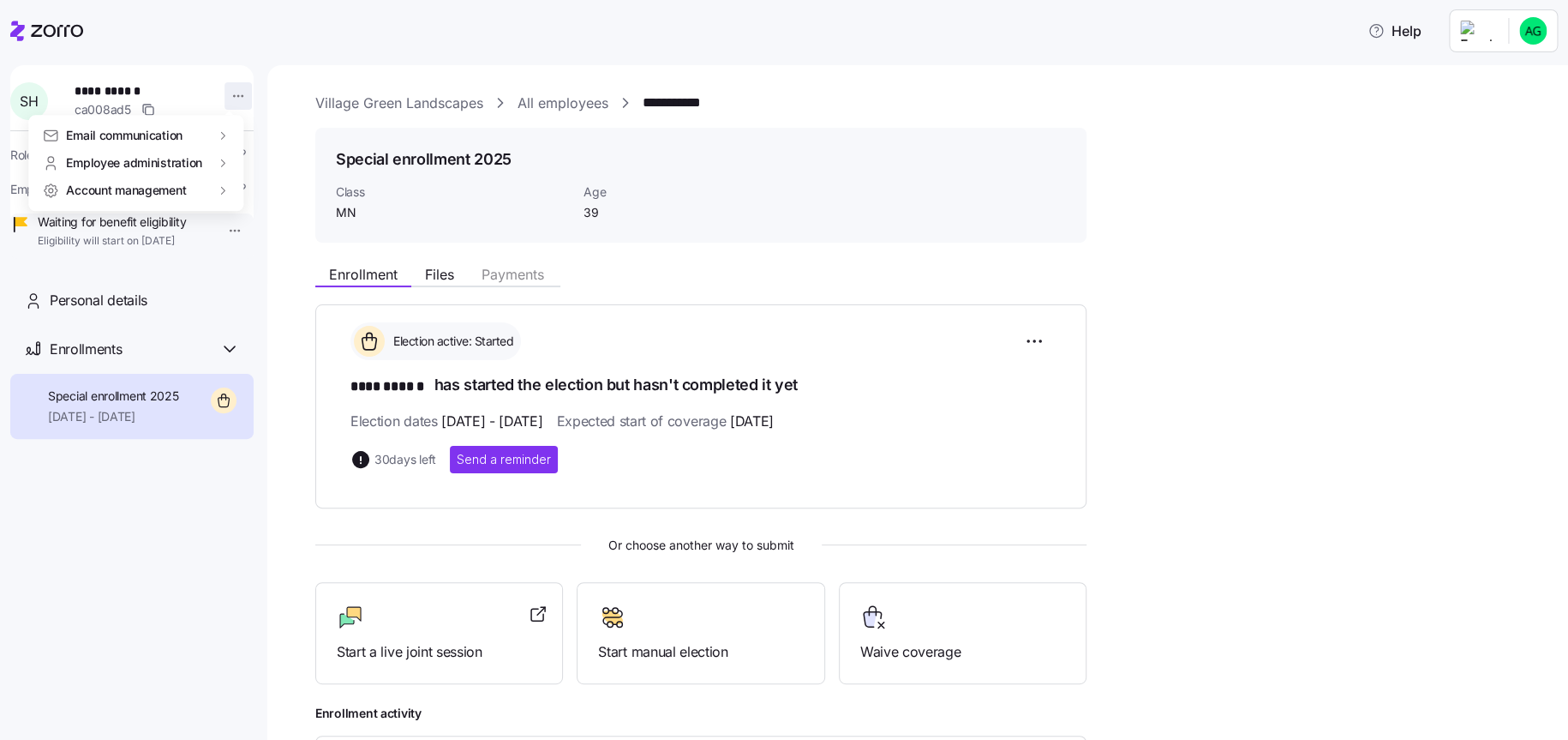
click at [221, 90] on html "**********" at bounding box center [784, 365] width 1568 height 730
click at [1175, 313] on html "**********" at bounding box center [784, 365] width 1568 height 730
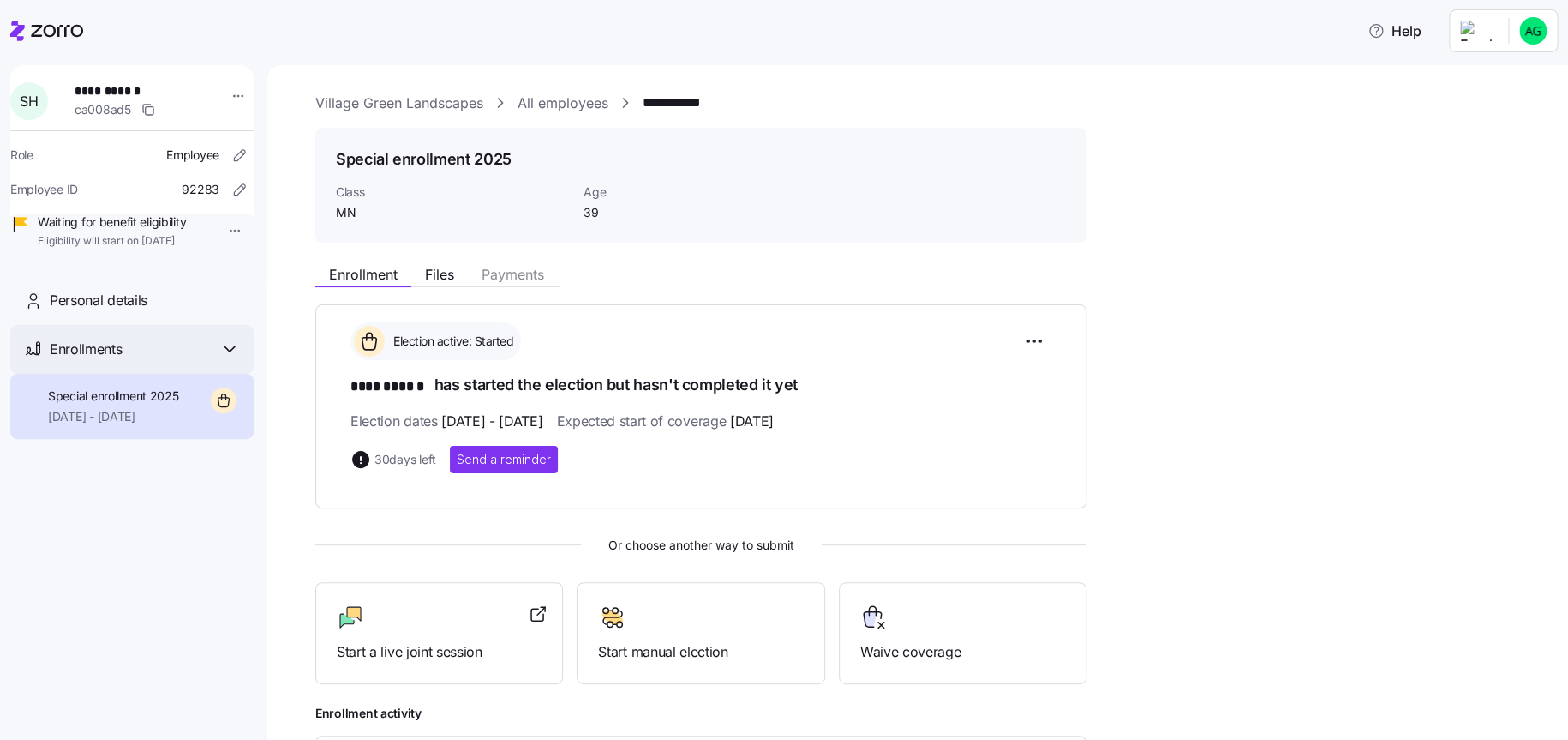
click at [235, 359] on icon at bounding box center [230, 349] width 20 height 20
click at [225, 359] on icon at bounding box center [230, 349] width 20 height 20
click at [451, 275] on span "Files" at bounding box center [439, 274] width 29 height 14
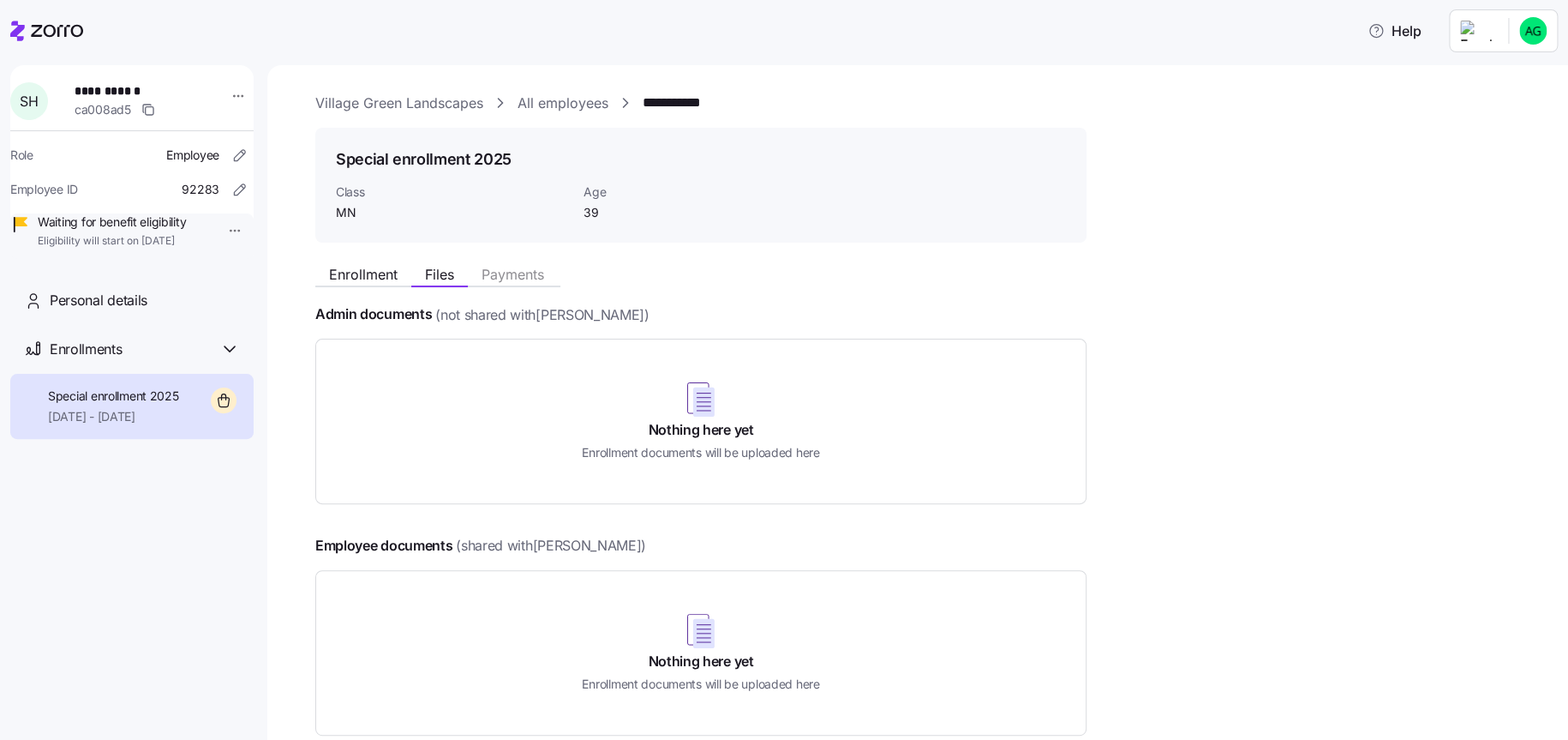
click at [362, 102] on link "Village Green Landscapes" at bounding box center [398, 103] width 168 height 21
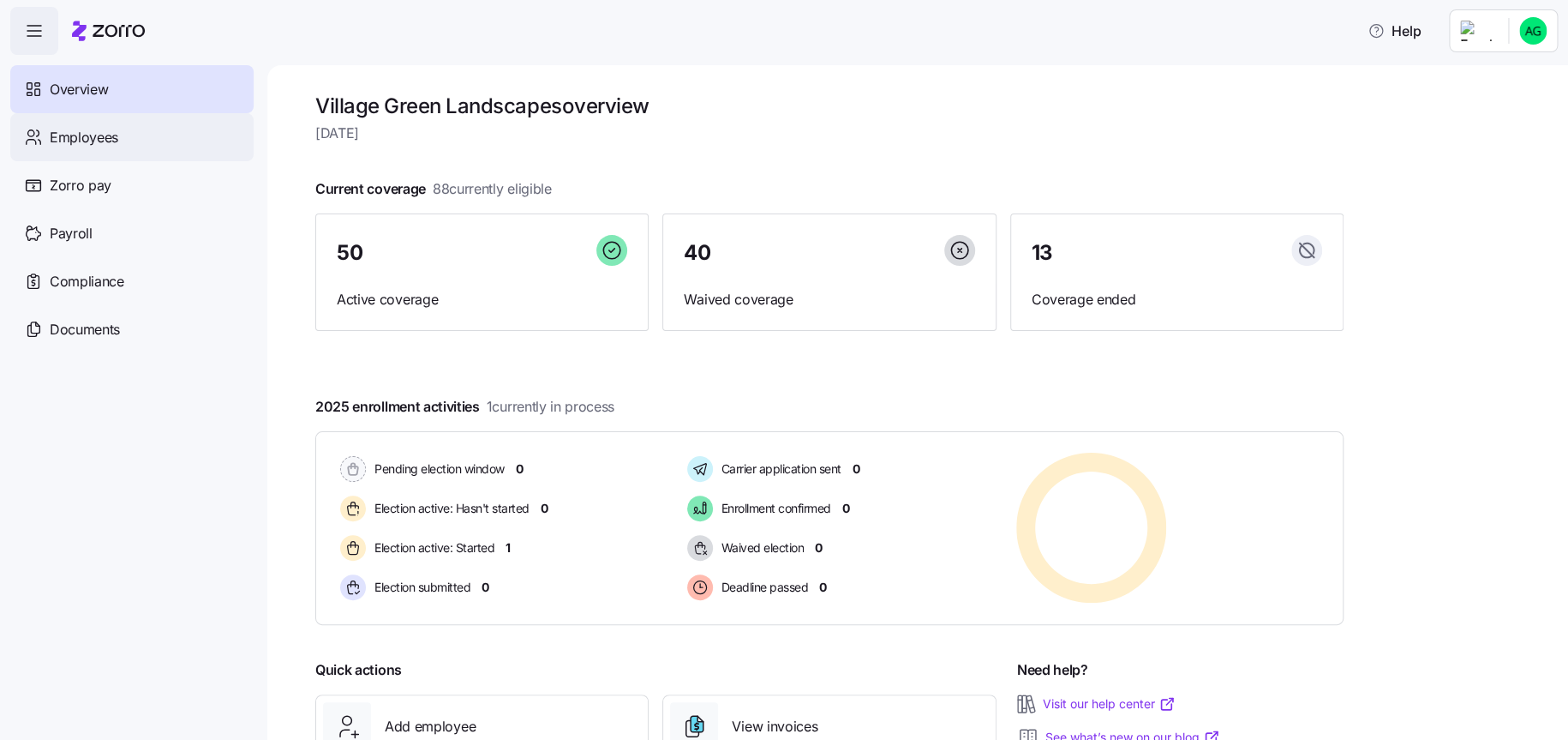
click at [93, 141] on span "Employees" at bounding box center [83, 137] width 69 height 21
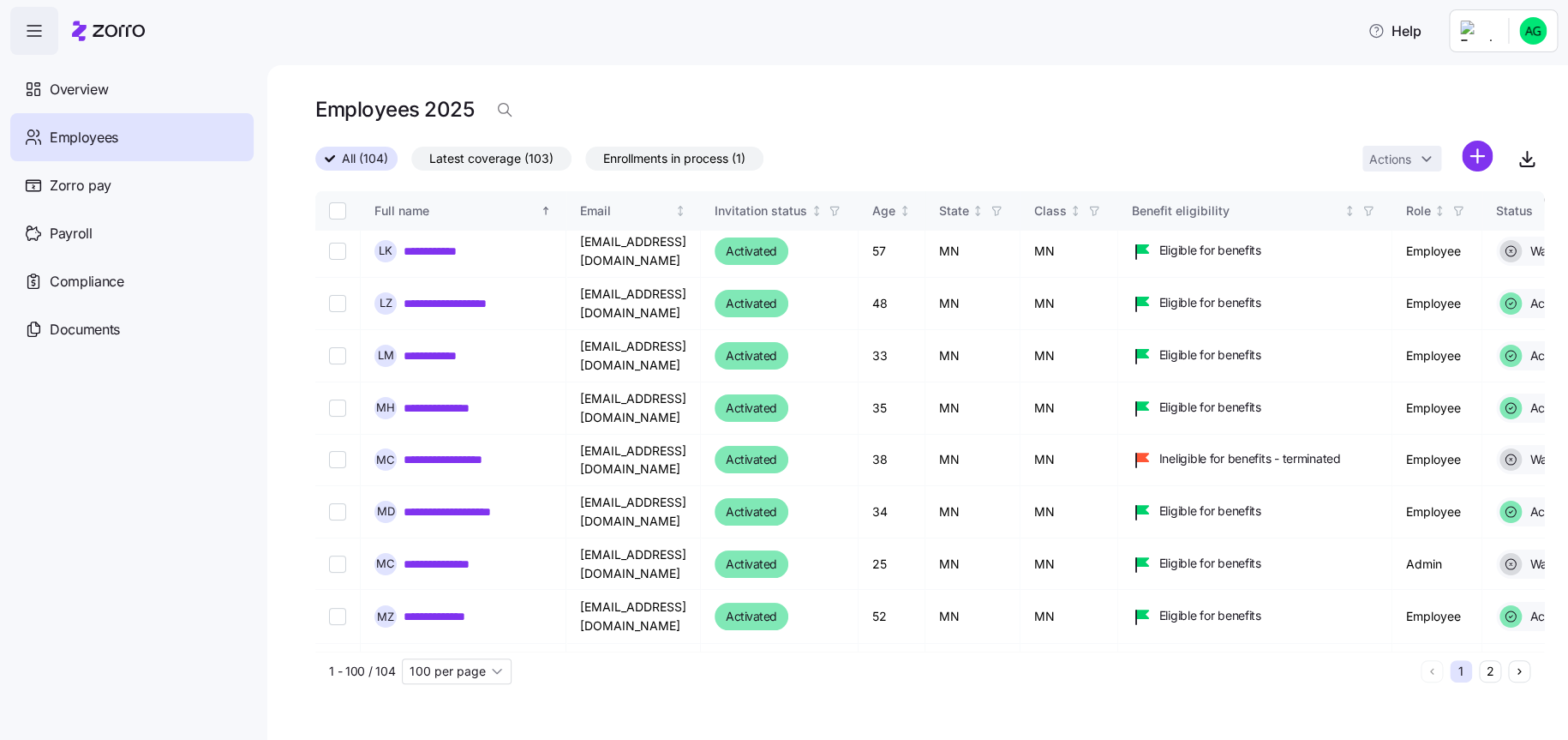
scroll to position [4465, 0]
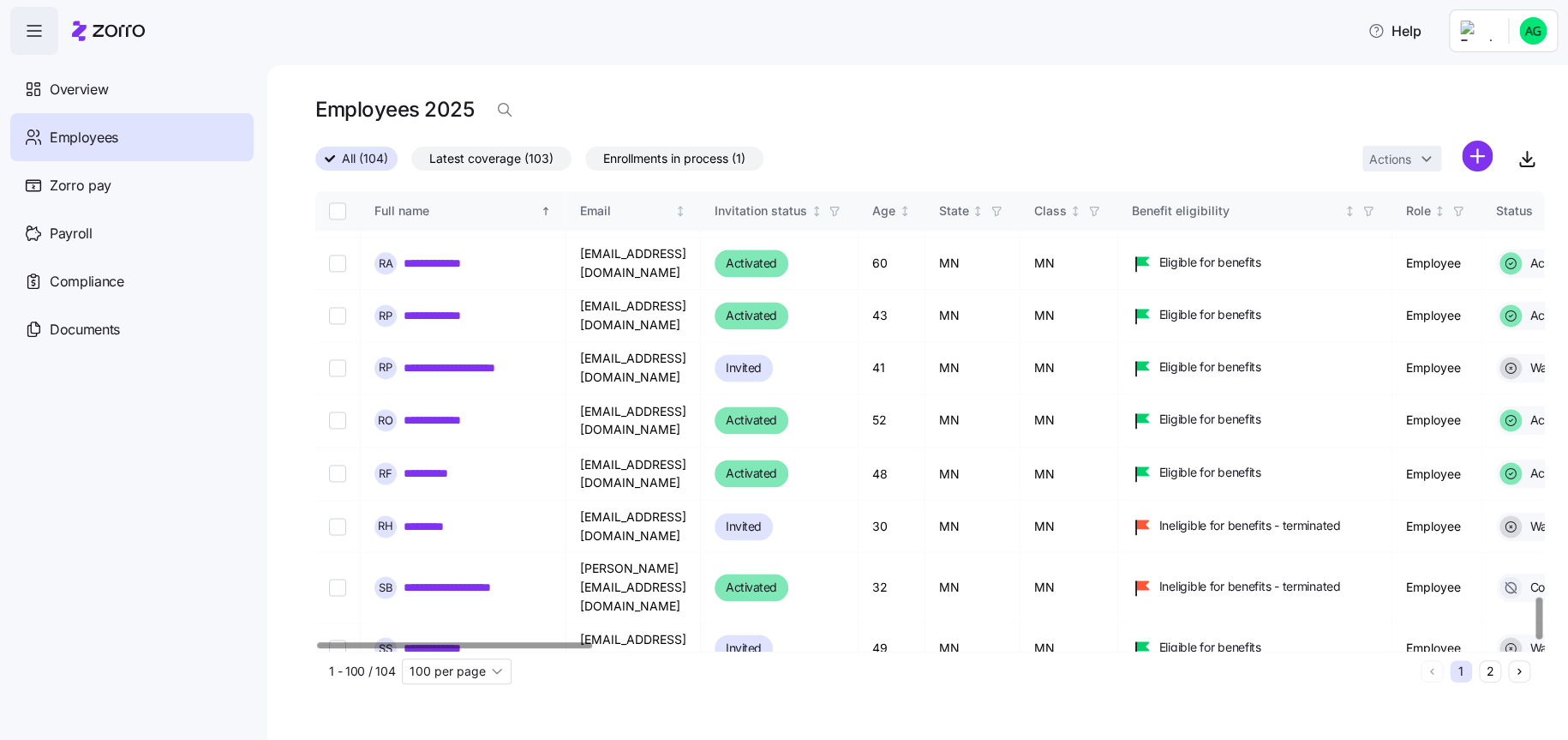
click at [341, 691] on input "Select record 93" at bounding box center [337, 700] width 17 height 17
checkbox input "true"
click at [1426, 167] on html "**********" at bounding box center [784, 365] width 1568 height 730
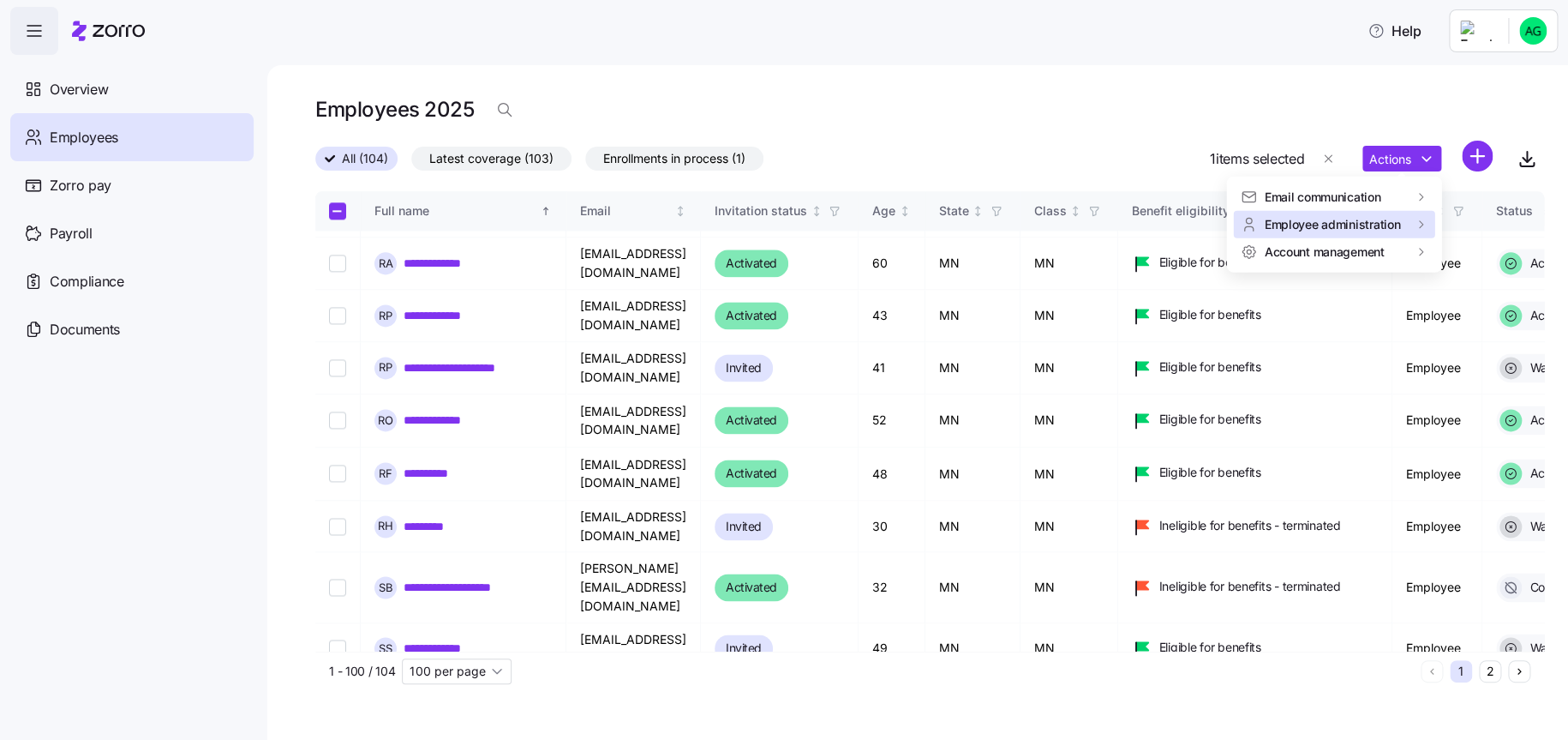
click at [1353, 227] on span "Employee administration" at bounding box center [1332, 224] width 136 height 17
click at [1174, 310] on div "Edit company email" at bounding box center [1163, 309] width 110 height 19
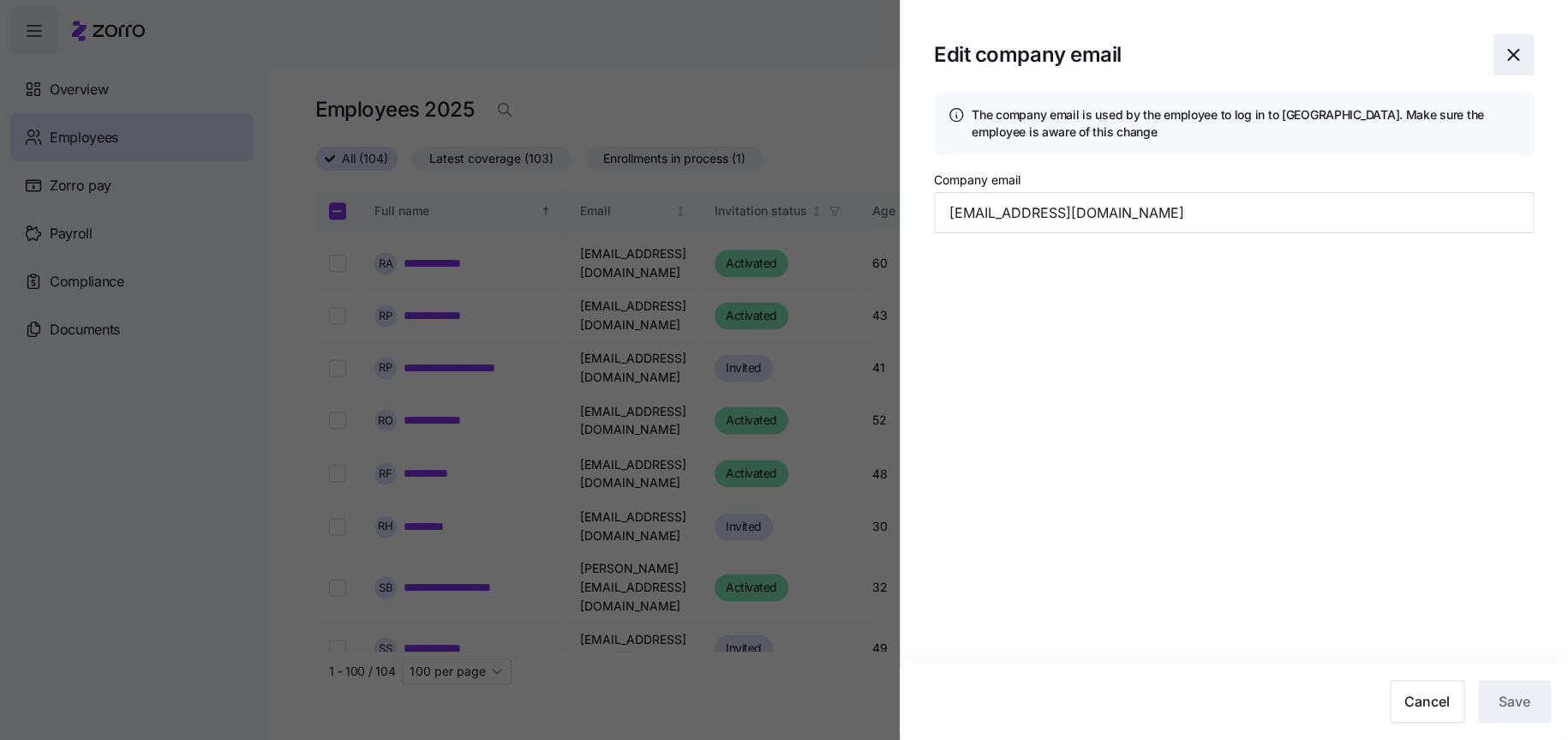
click at [1507, 54] on icon "button" at bounding box center [1513, 55] width 20 height 20
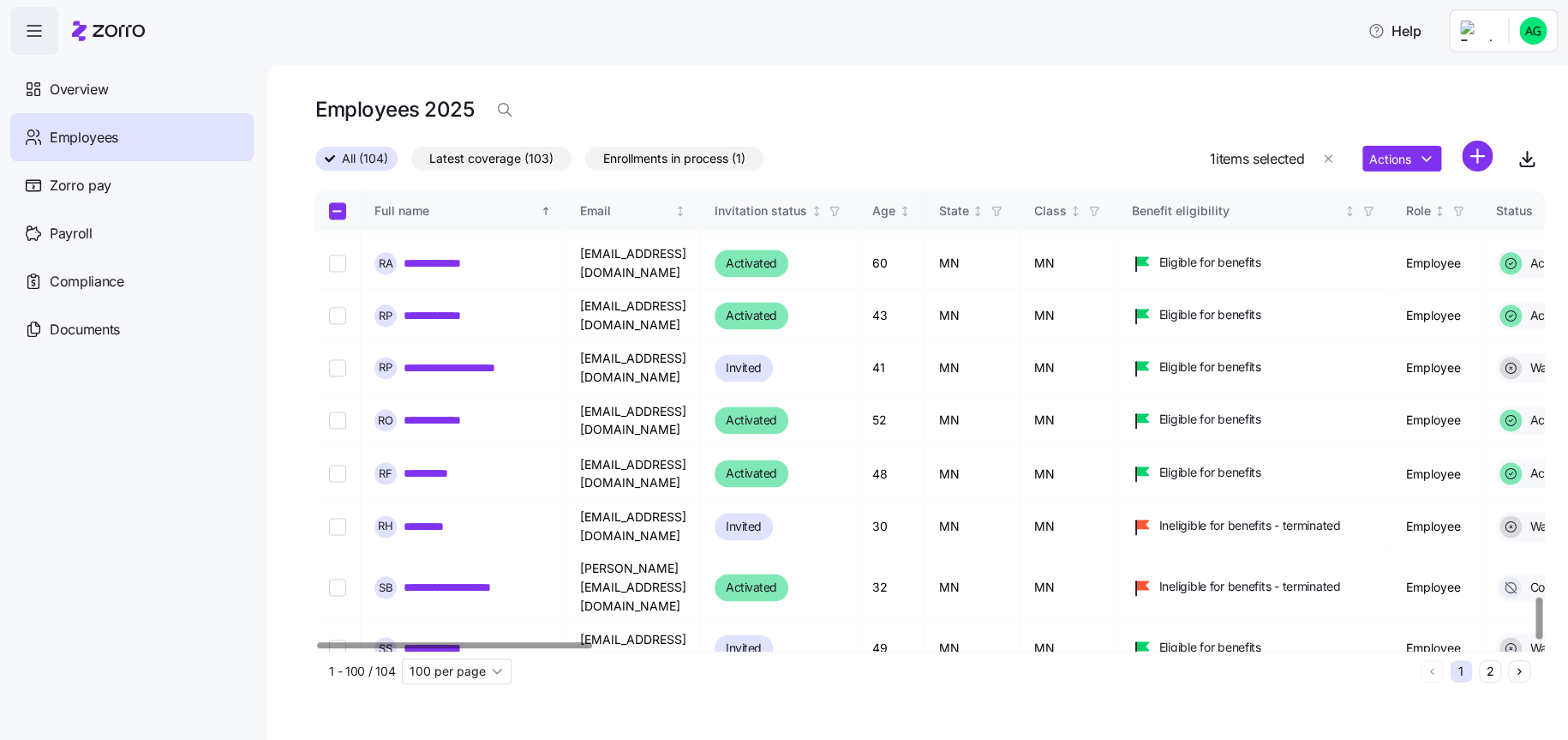
click at [1427, 162] on html "**********" at bounding box center [784, 365] width 1568 height 730
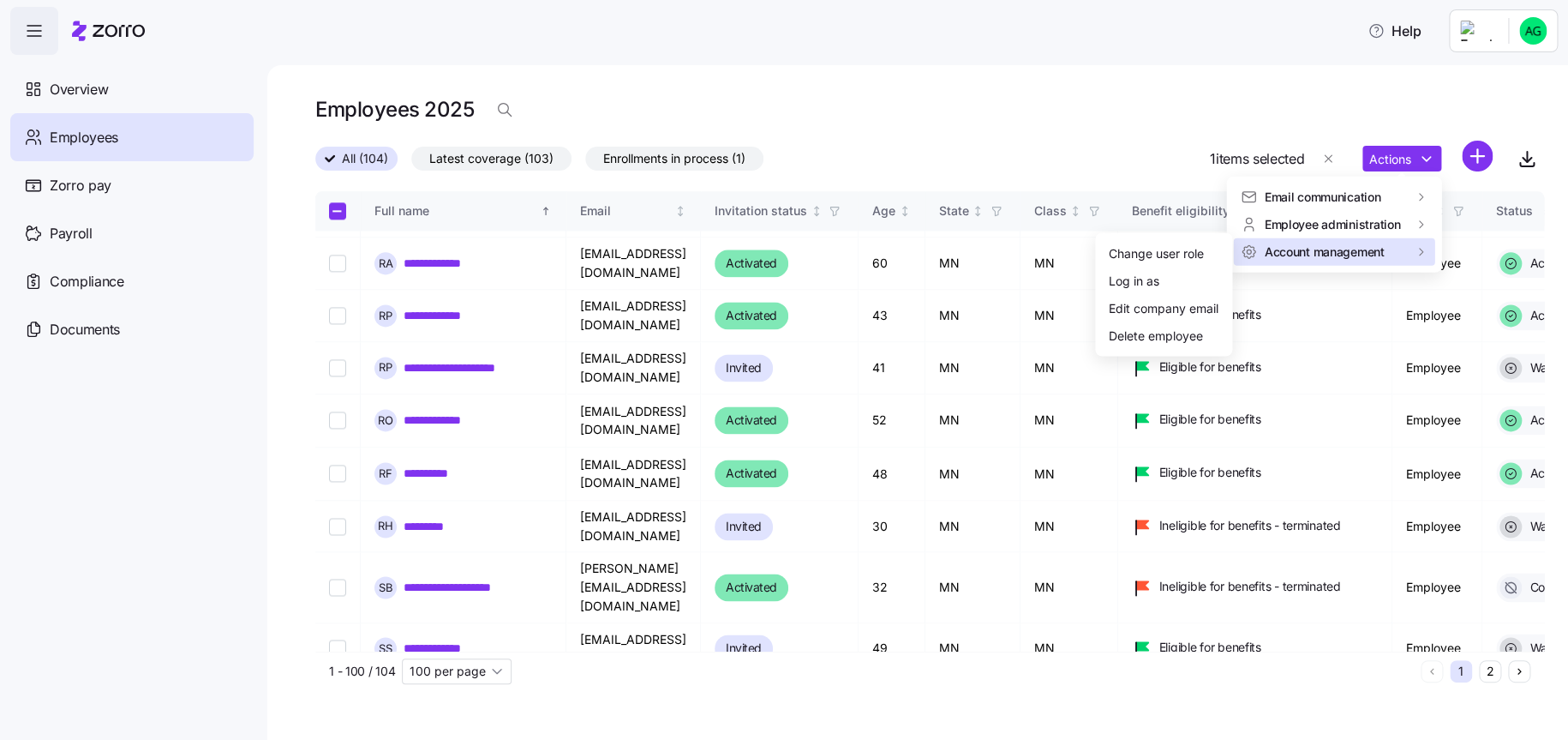
click at [1313, 257] on span "Account management" at bounding box center [1324, 252] width 120 height 17
click at [1055, 125] on html "**********" at bounding box center [784, 365] width 1568 height 730
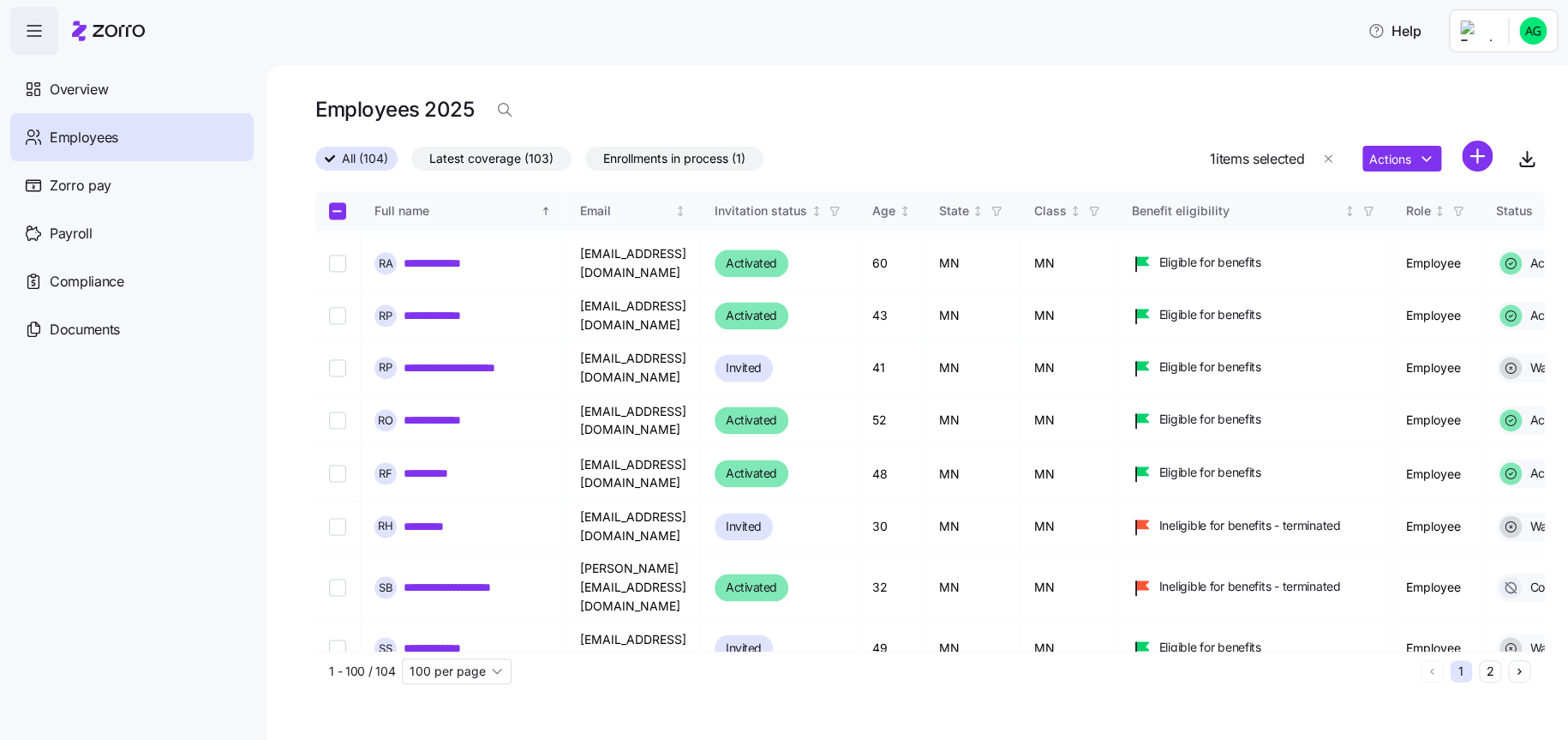
click at [1327, 114] on div "Employees 2025" at bounding box center [929, 109] width 1228 height 34
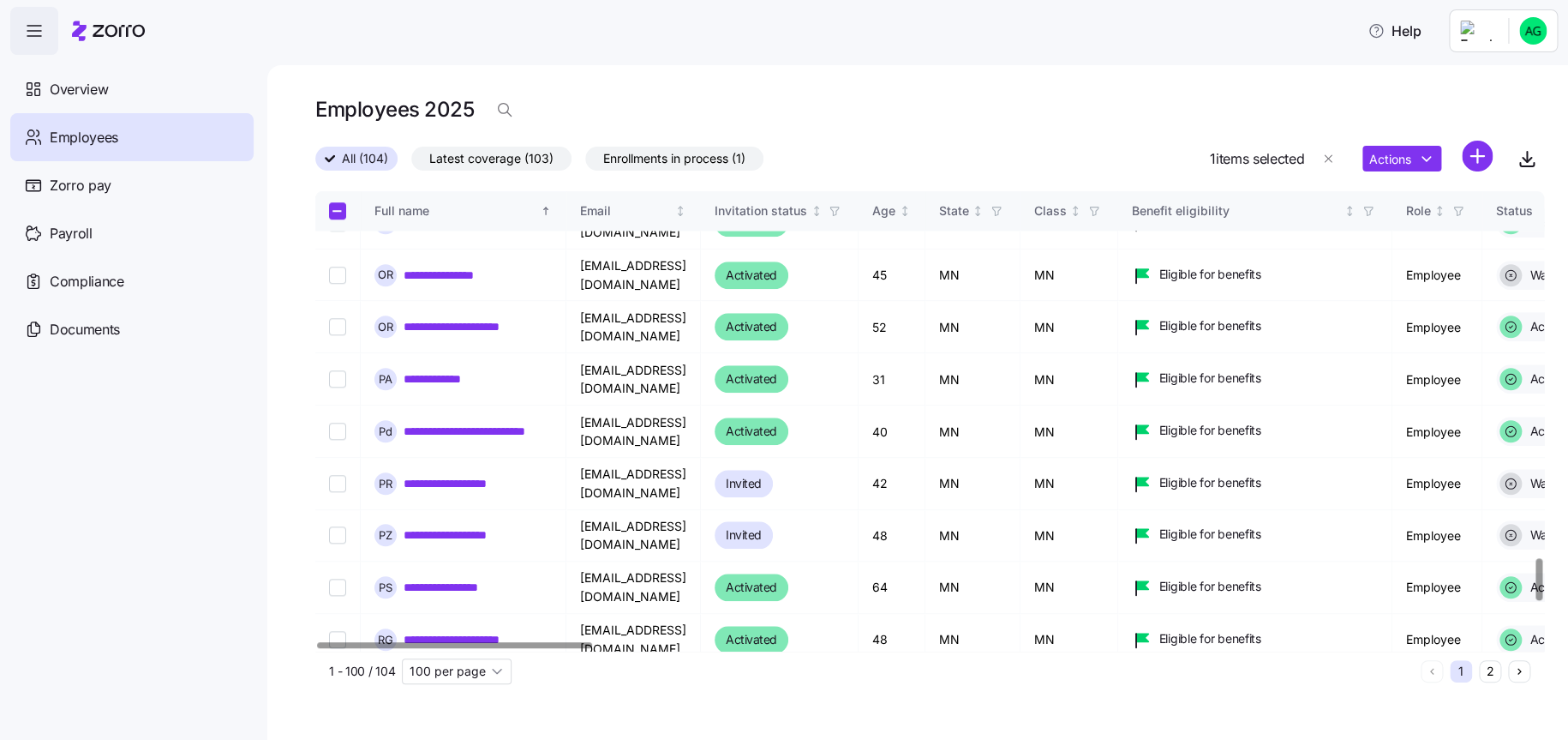
drag, startPoint x: 763, startPoint y: 89, endPoint x: 749, endPoint y: 54, distance: 37.7
click at [763, 89] on div "**********" at bounding box center [917, 402] width 1301 height 675
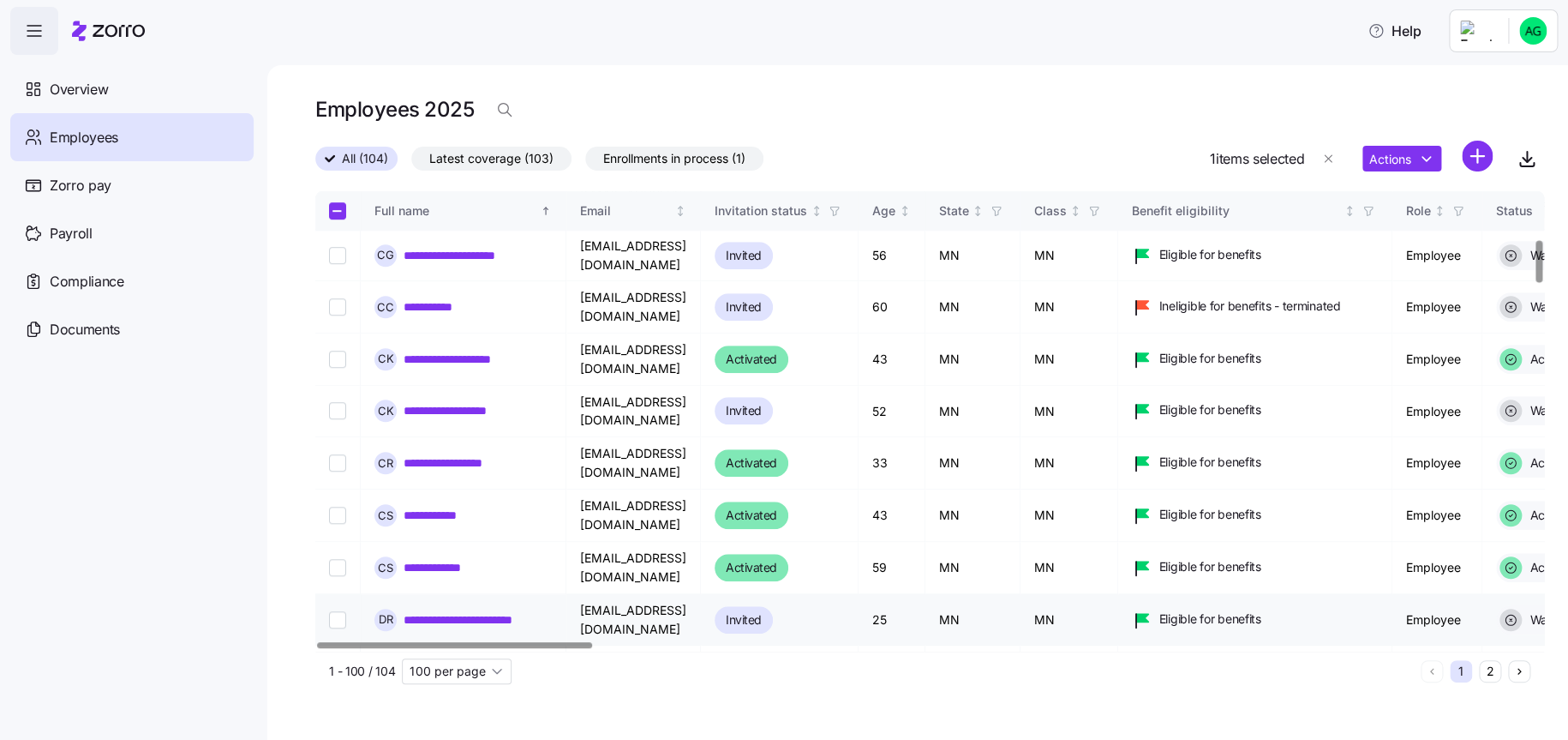
scroll to position [600, 0]
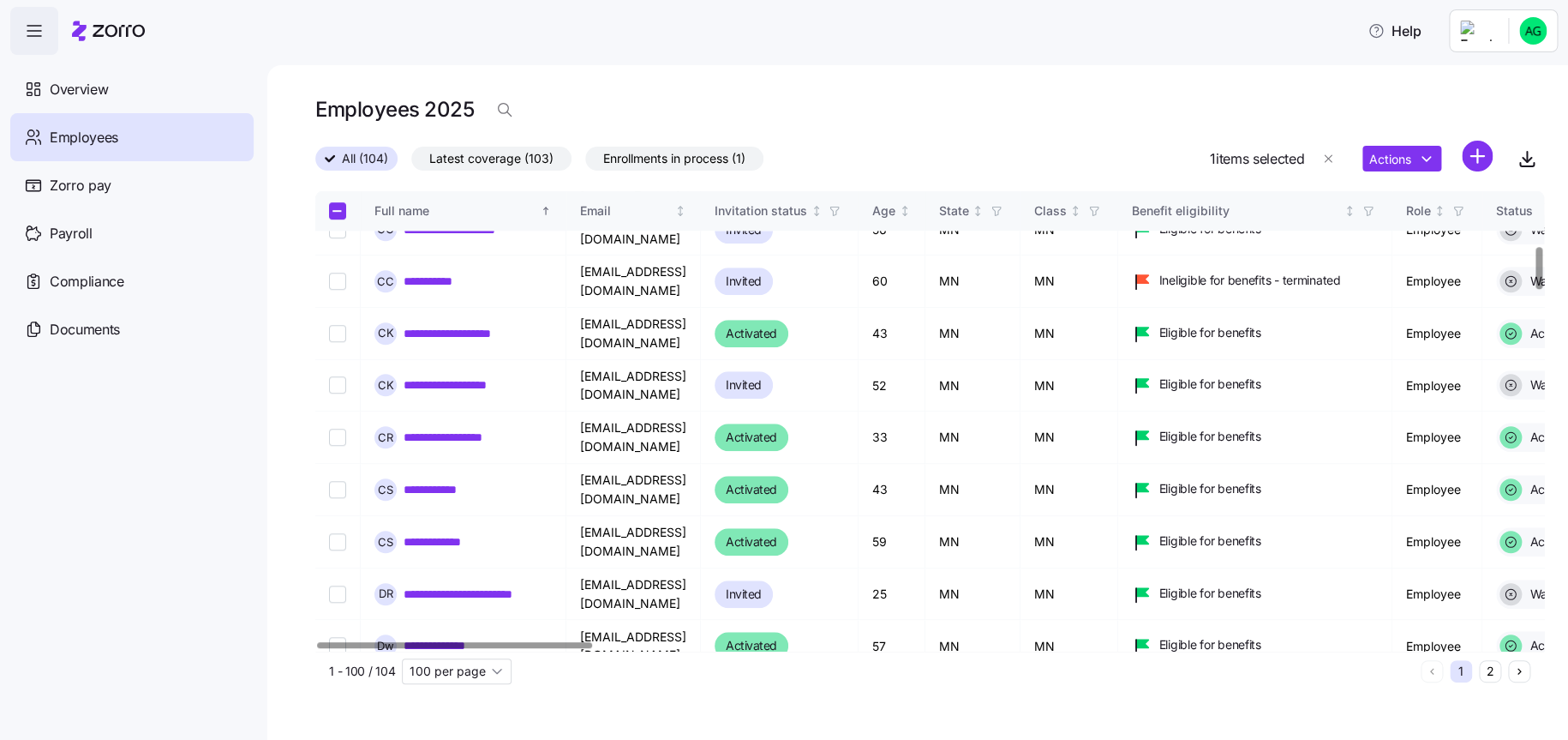
drag, startPoint x: 126, startPoint y: 35, endPoint x: 14, endPoint y: 58, distance: 114.3
click at [126, 35] on icon at bounding box center [118, 30] width 52 height 12
click at [985, 154] on div "All (104) Latest coverage (103) Enrollments in process (1) 1 items selected Act…" at bounding box center [929, 159] width 1228 height 37
drag, startPoint x: 945, startPoint y: 114, endPoint x: 967, endPoint y: 173, distance: 63.0
click at [945, 114] on div "Employees 2025" at bounding box center [929, 109] width 1228 height 34
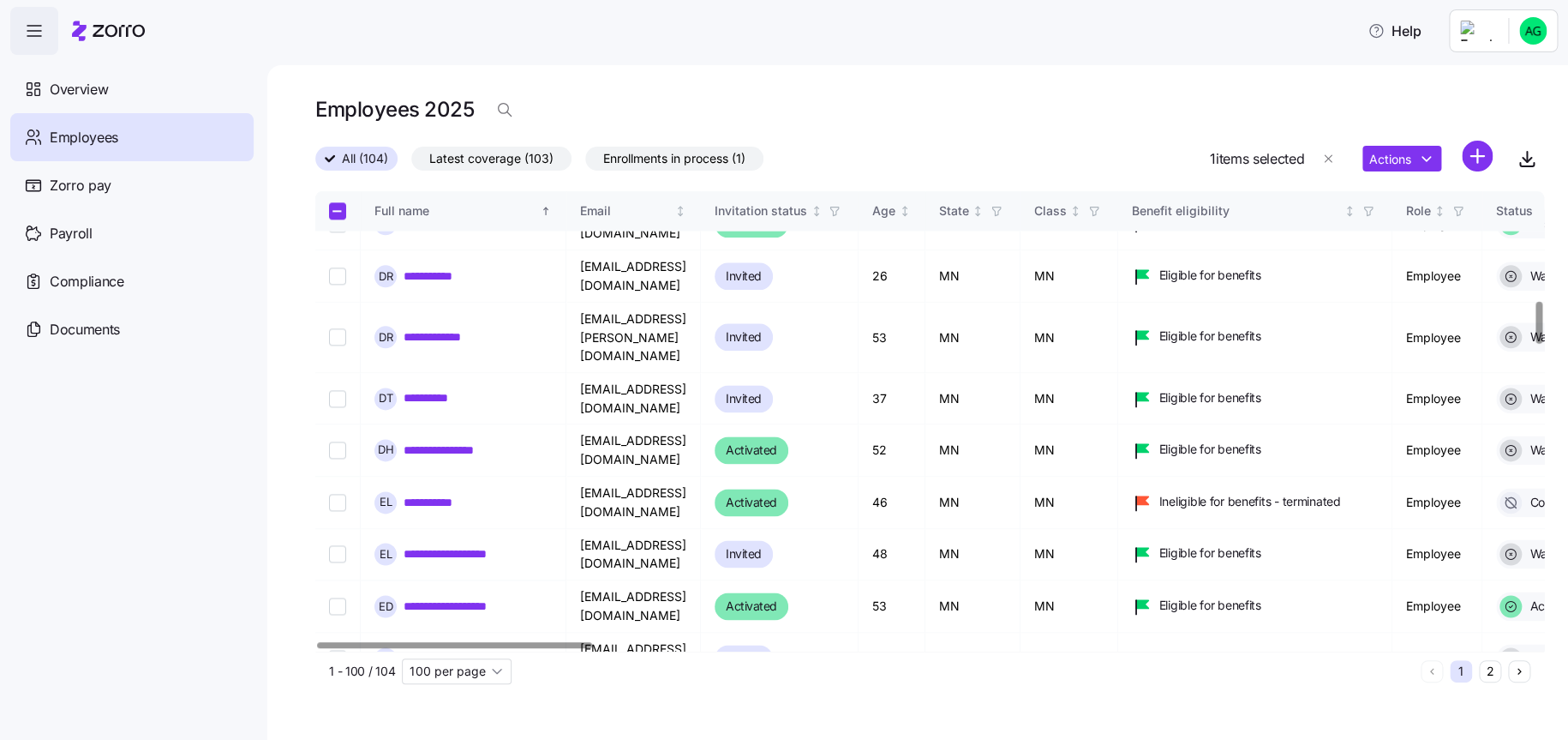
scroll to position [1200, 0]
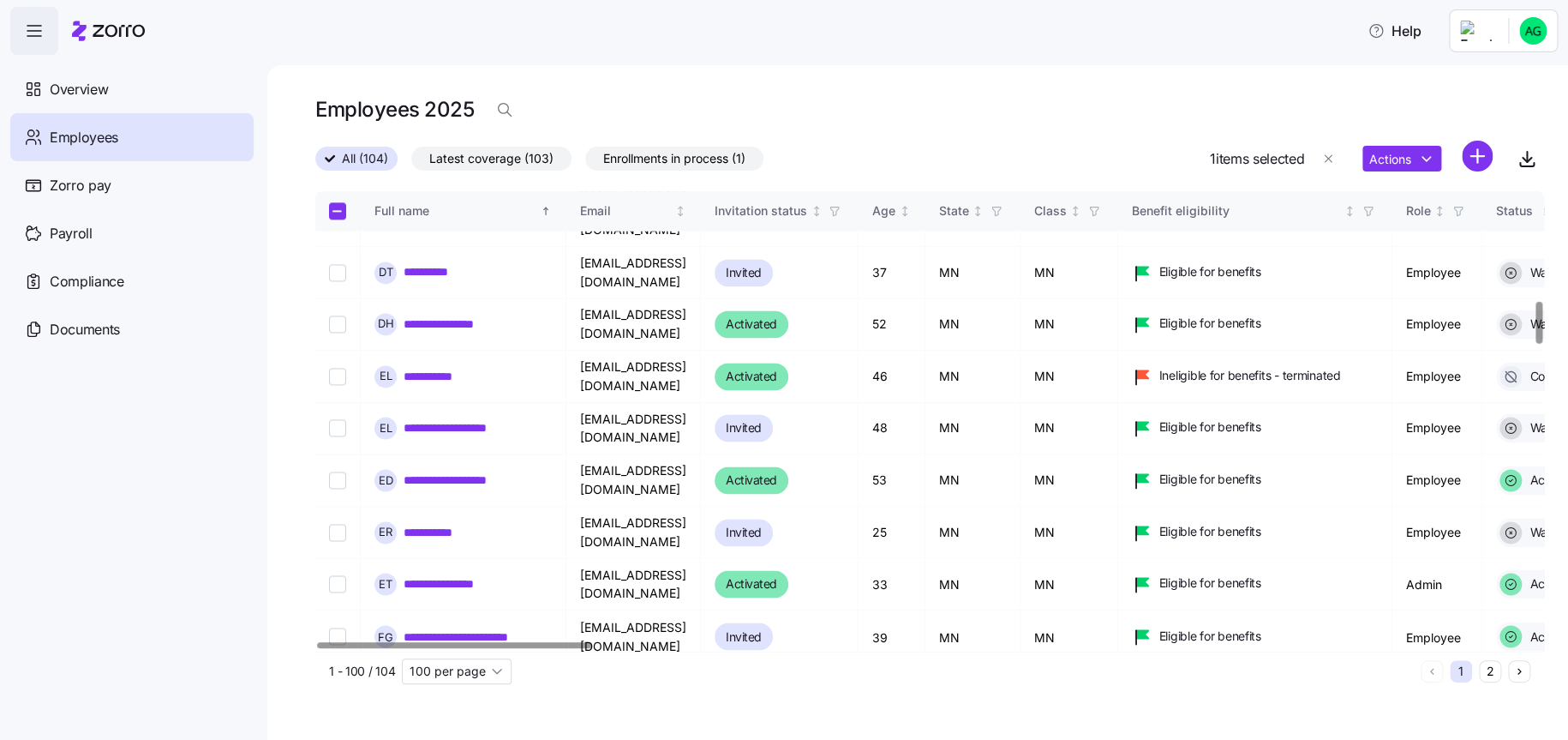
click at [811, 102] on div "Employees 2025" at bounding box center [929, 109] width 1228 height 34
